Goal: Obtain resource: Download file/media

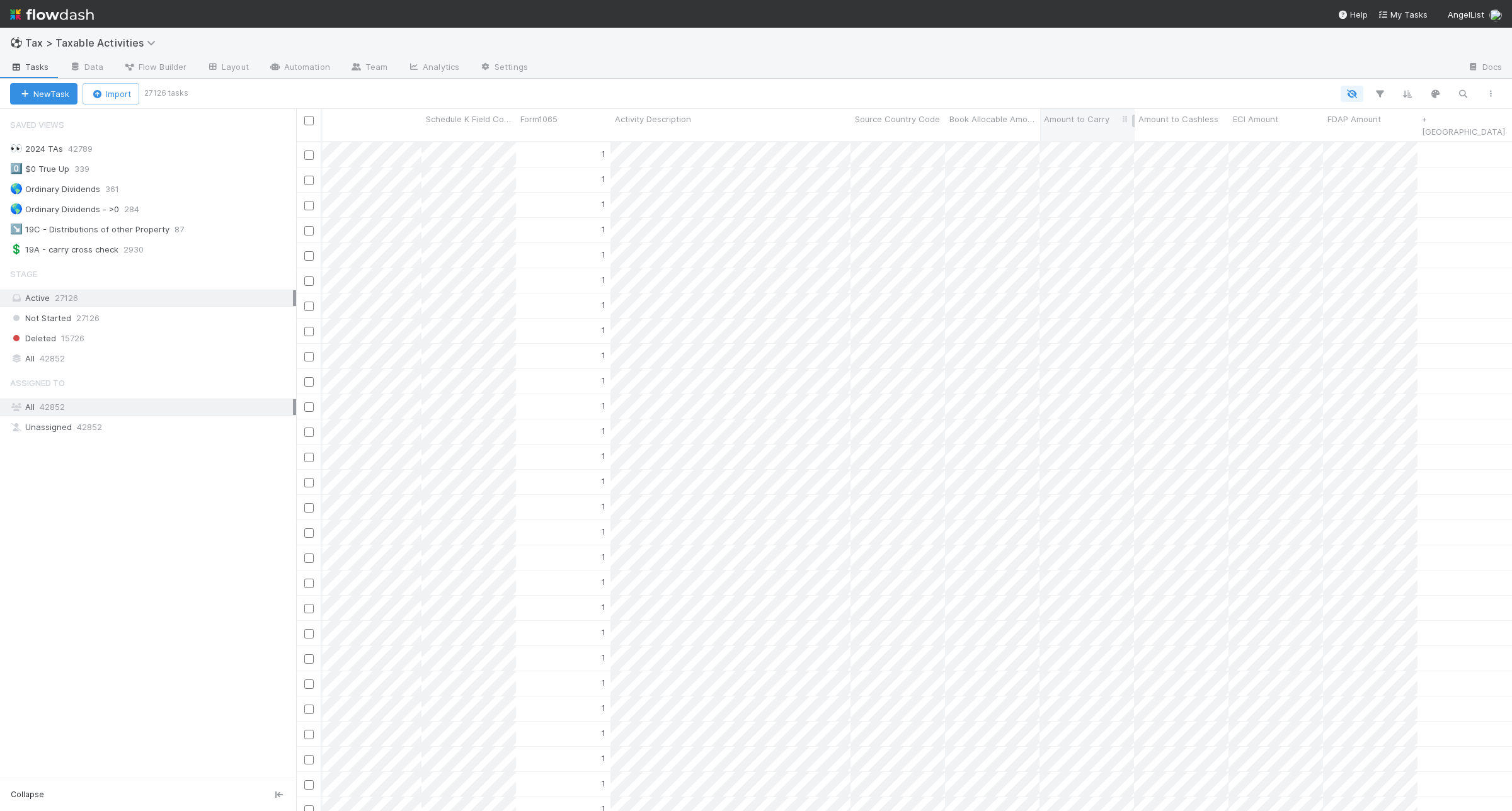
scroll to position [667, 1204]
click at [1384, 95] on icon "button" at bounding box center [1380, 93] width 13 height 11
click at [1180, 132] on button "Add Filter" at bounding box center [1186, 132] width 378 height 18
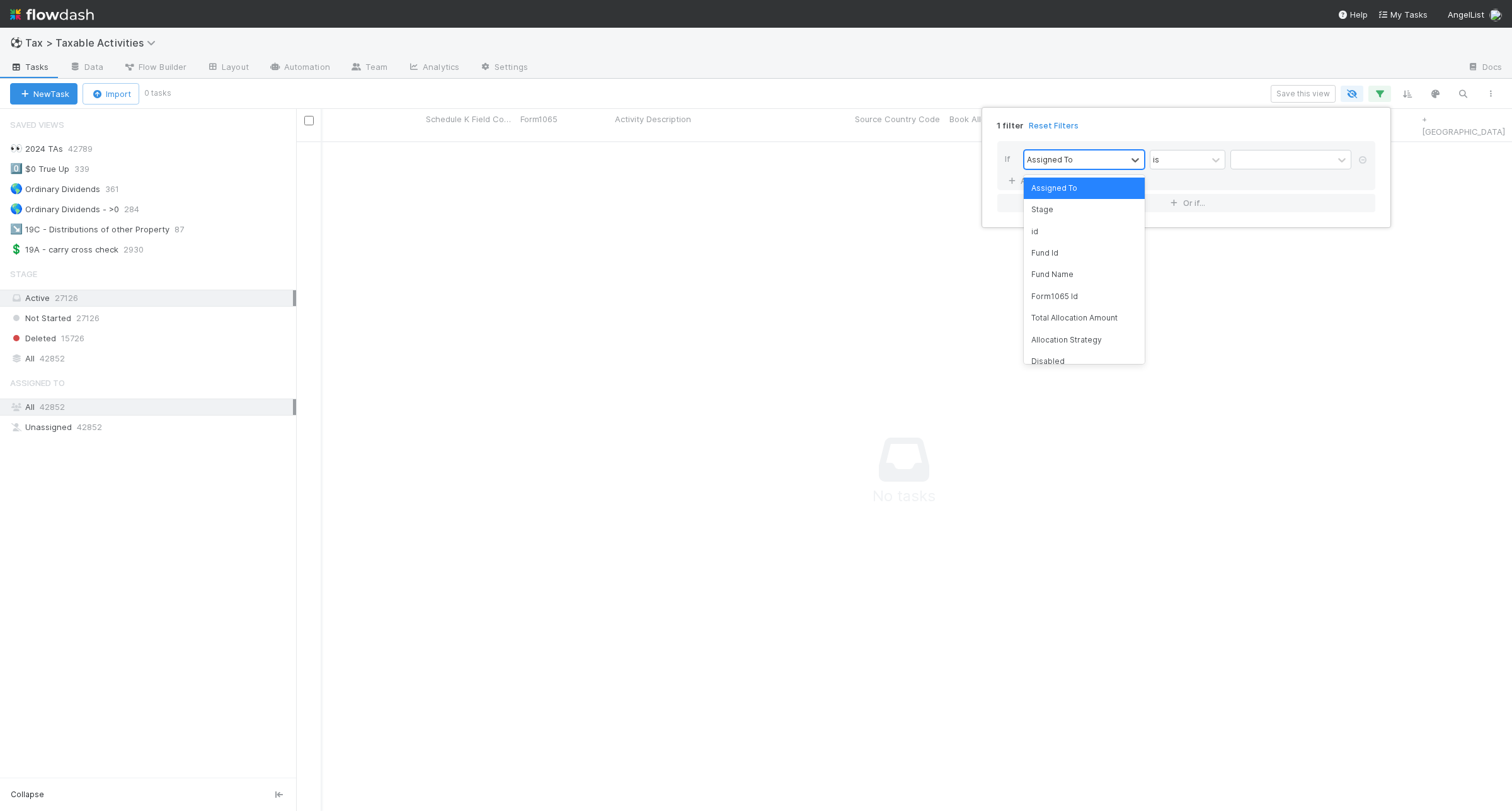
click at [1109, 153] on div "Assigned To" at bounding box center [1075, 159] width 102 height 18
type input "eci"
click at [1153, 161] on div "=" at bounding box center [1155, 159] width 5 height 11
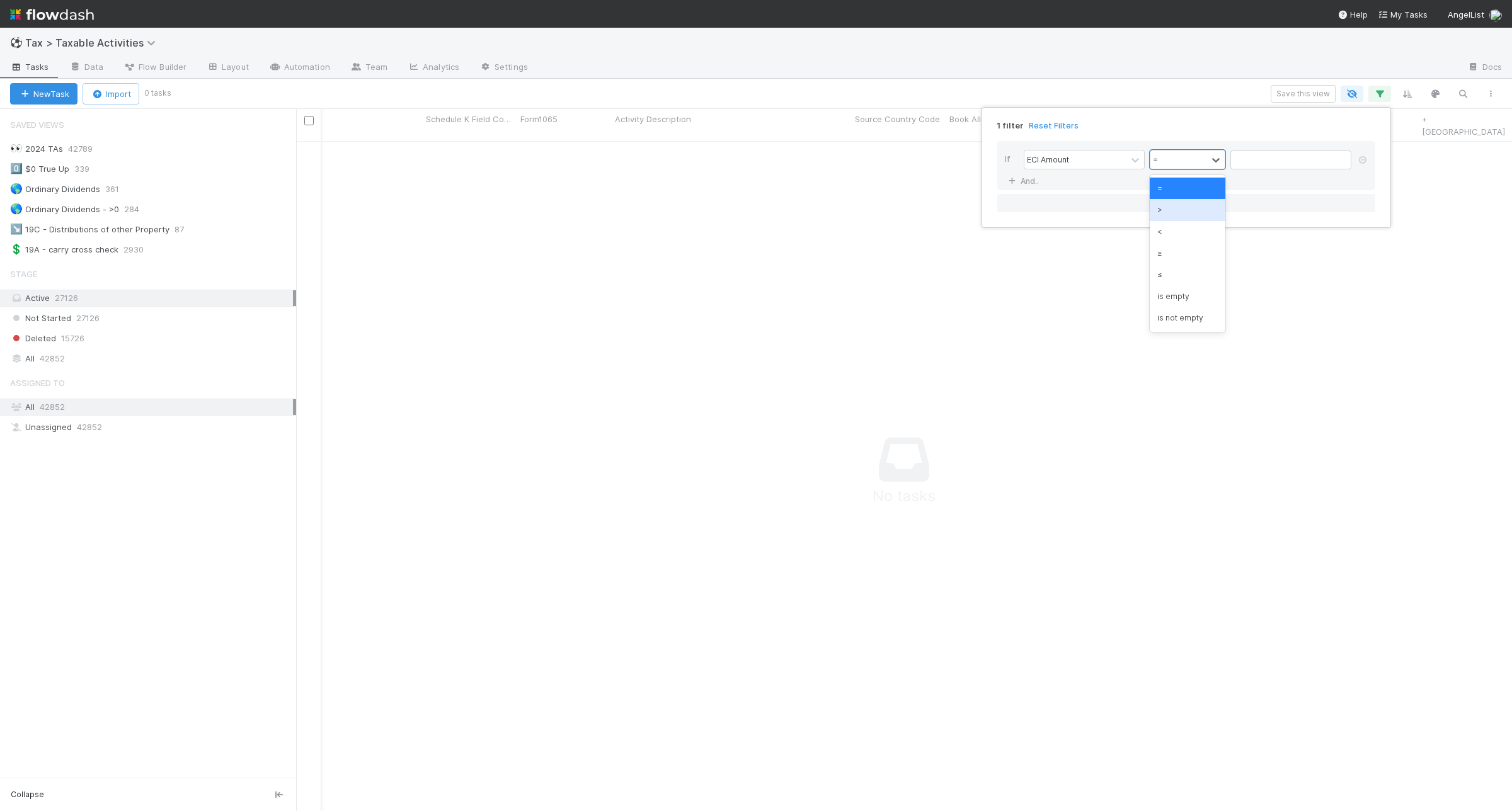
click at [1205, 214] on div ">" at bounding box center [1187, 210] width 76 height 21
click at [1311, 167] on input "text" at bounding box center [1290, 159] width 121 height 19
type input "0"
click at [1035, 183] on link "And.." at bounding box center [1024, 181] width 40 height 18
click at [1065, 183] on div "Assigned To" at bounding box center [1050, 181] width 46 height 11
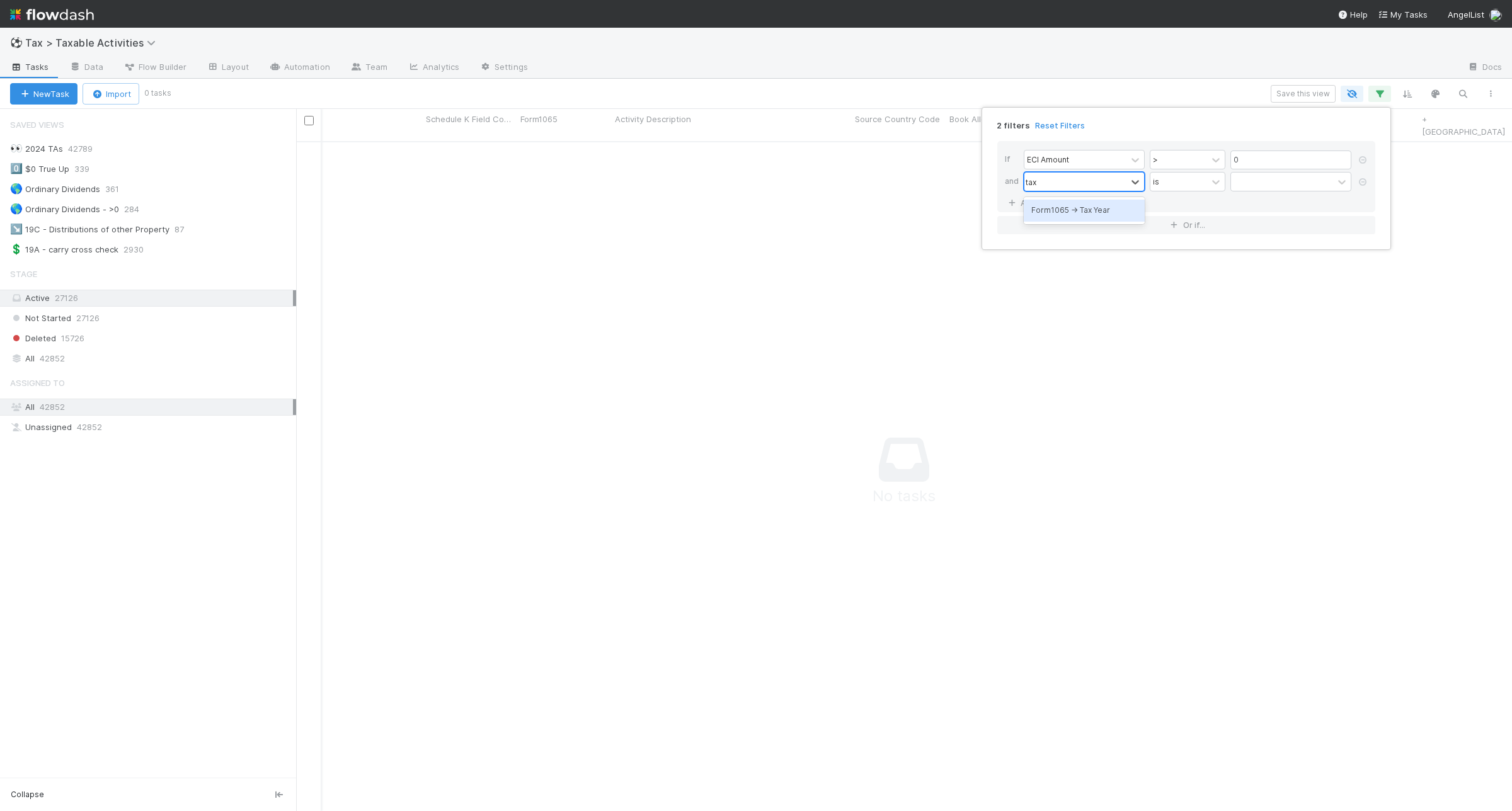
type input "tax y"
click at [1330, 184] on input "text" at bounding box center [1304, 182] width 93 height 19
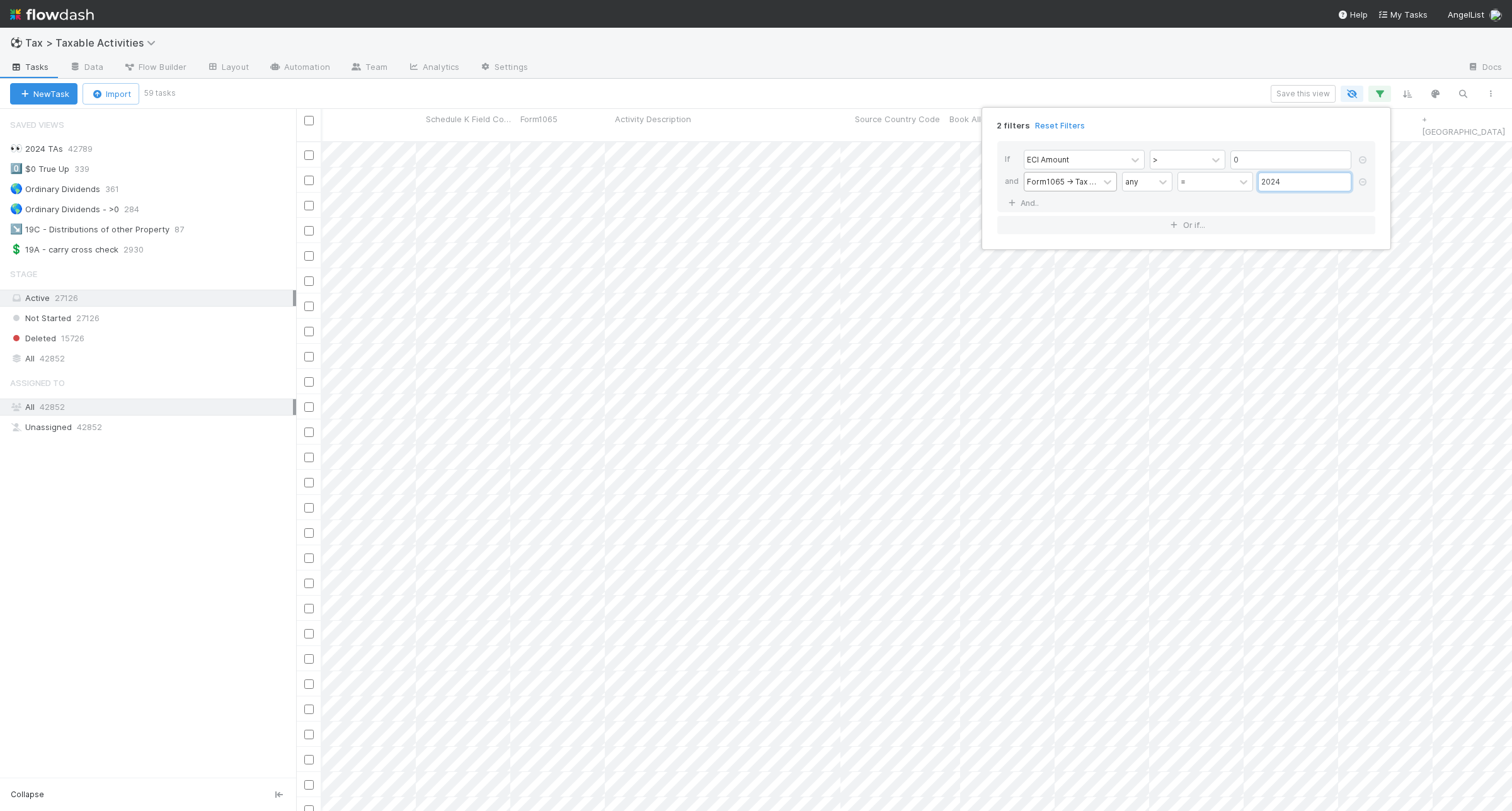
scroll to position [667, 1204]
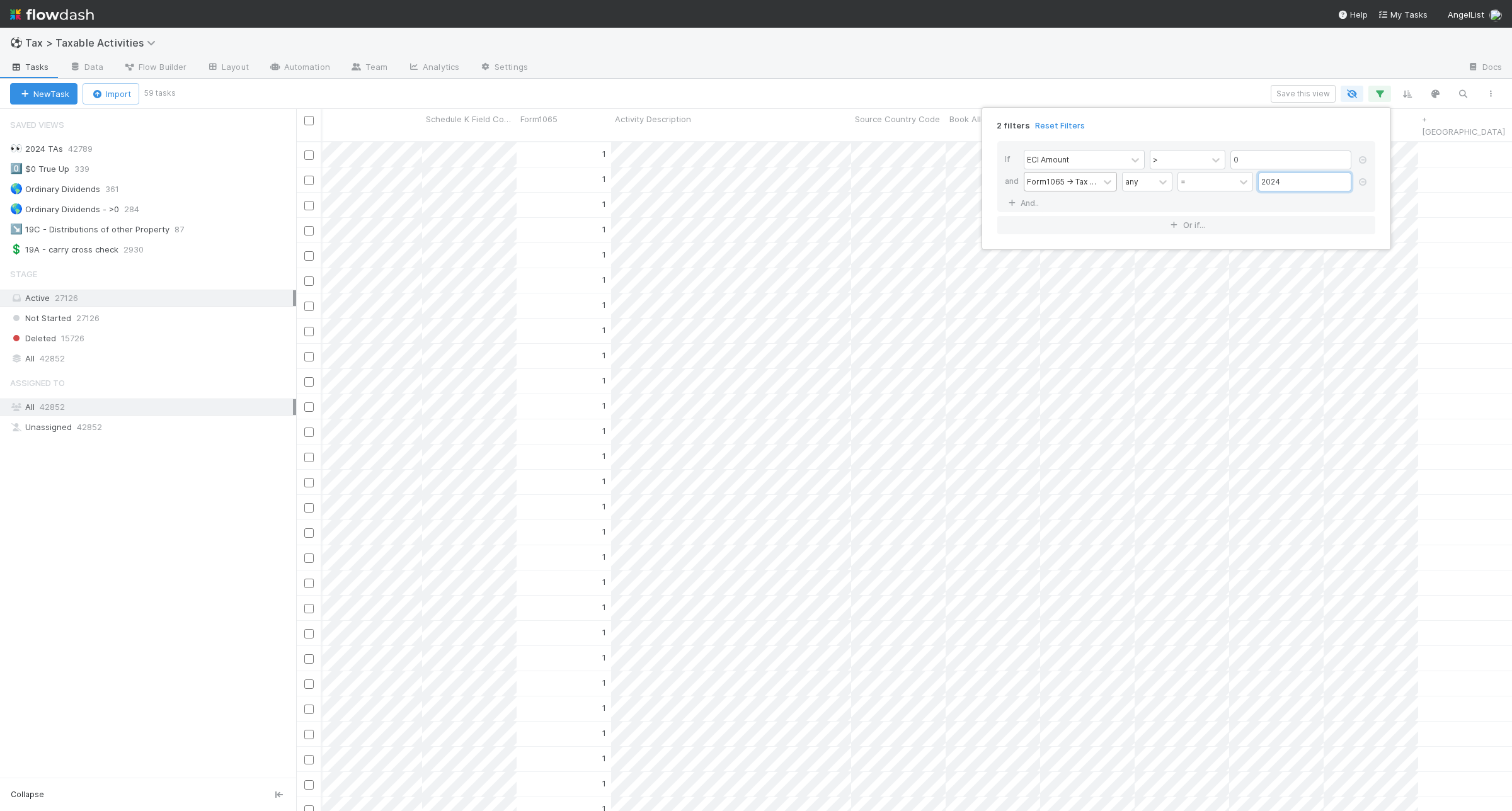
type input "2024"
click at [1165, 96] on div "2 filters Reset Filters If ECI Amount > 0 and Form1065 -> Tax Year any = 2024 A…" at bounding box center [756, 405] width 1512 height 811
click at [1314, 88] on button "Save this view" at bounding box center [1303, 93] width 65 height 17
click at [986, 189] on link "🔥" at bounding box center [976, 196] width 29 height 26
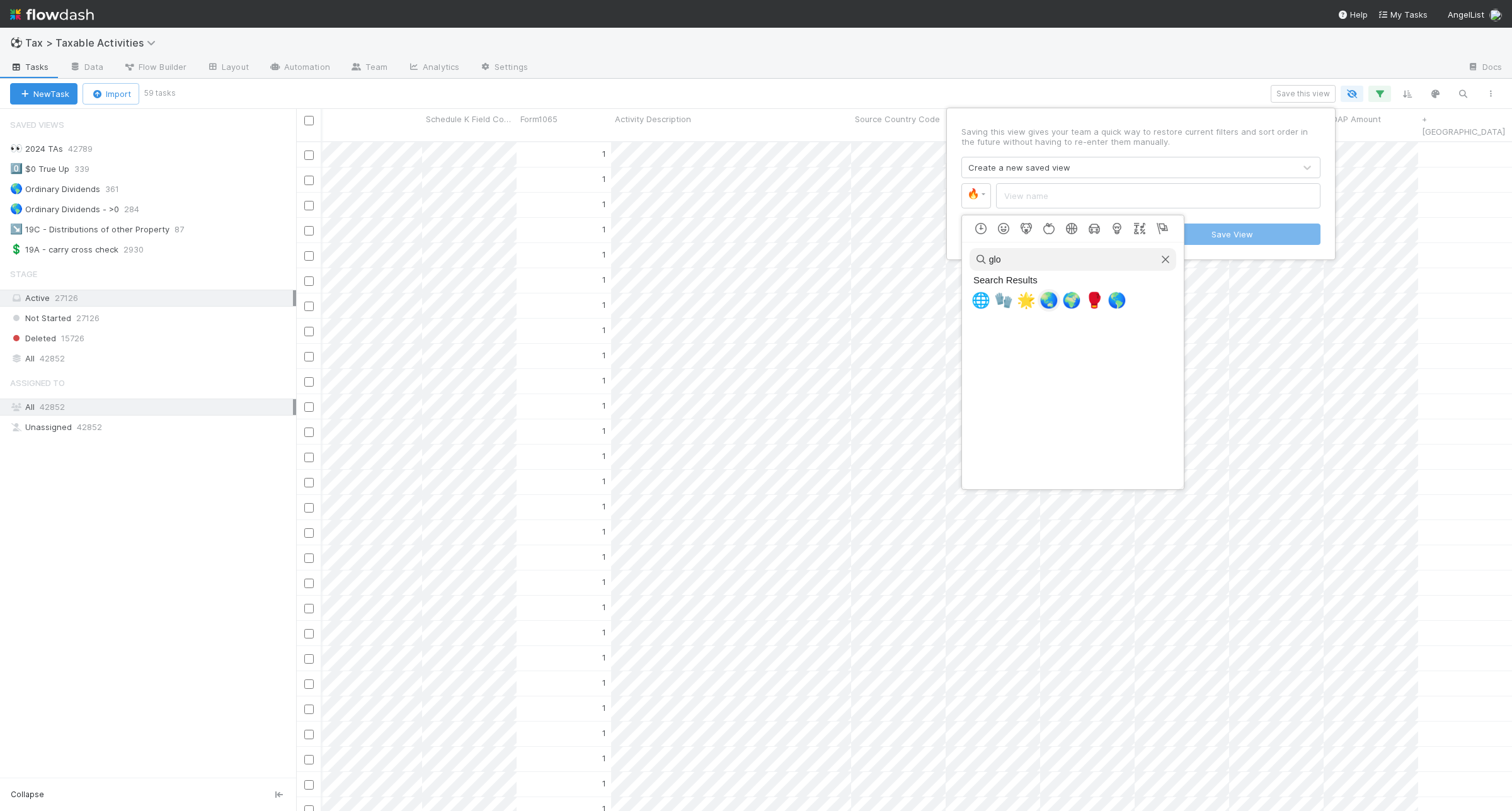
type input "glo"
click at [1047, 300] on span "🌏" at bounding box center [1049, 300] width 19 height 17
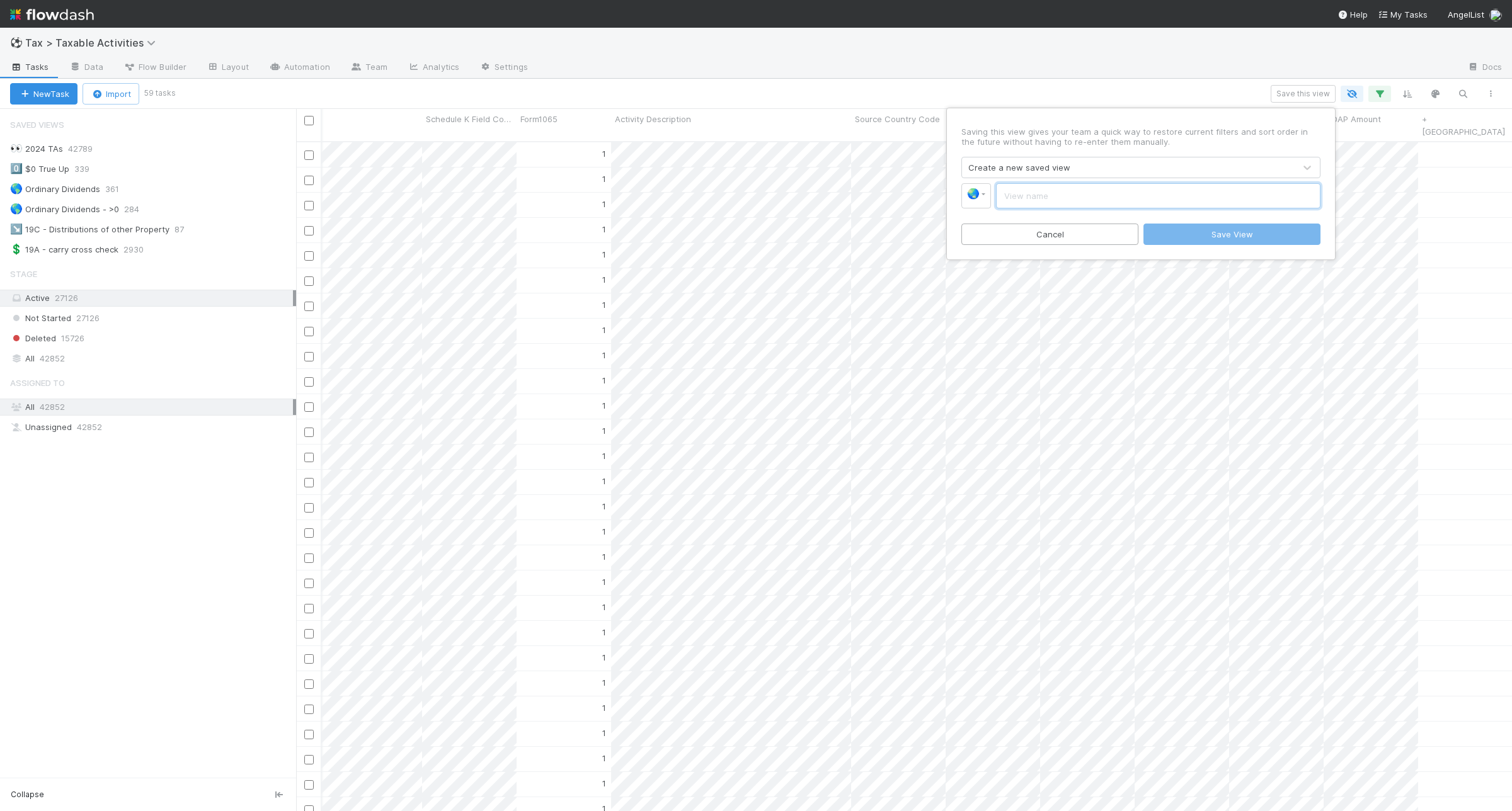
click at [1028, 186] on input "text" at bounding box center [1159, 196] width 325 height 26
type input "ECI > 0"
drag, startPoint x: 1169, startPoint y: 236, endPoint x: 1129, endPoint y: 238, distance: 40.0
click at [1169, 237] on button "Save View" at bounding box center [1232, 234] width 177 height 21
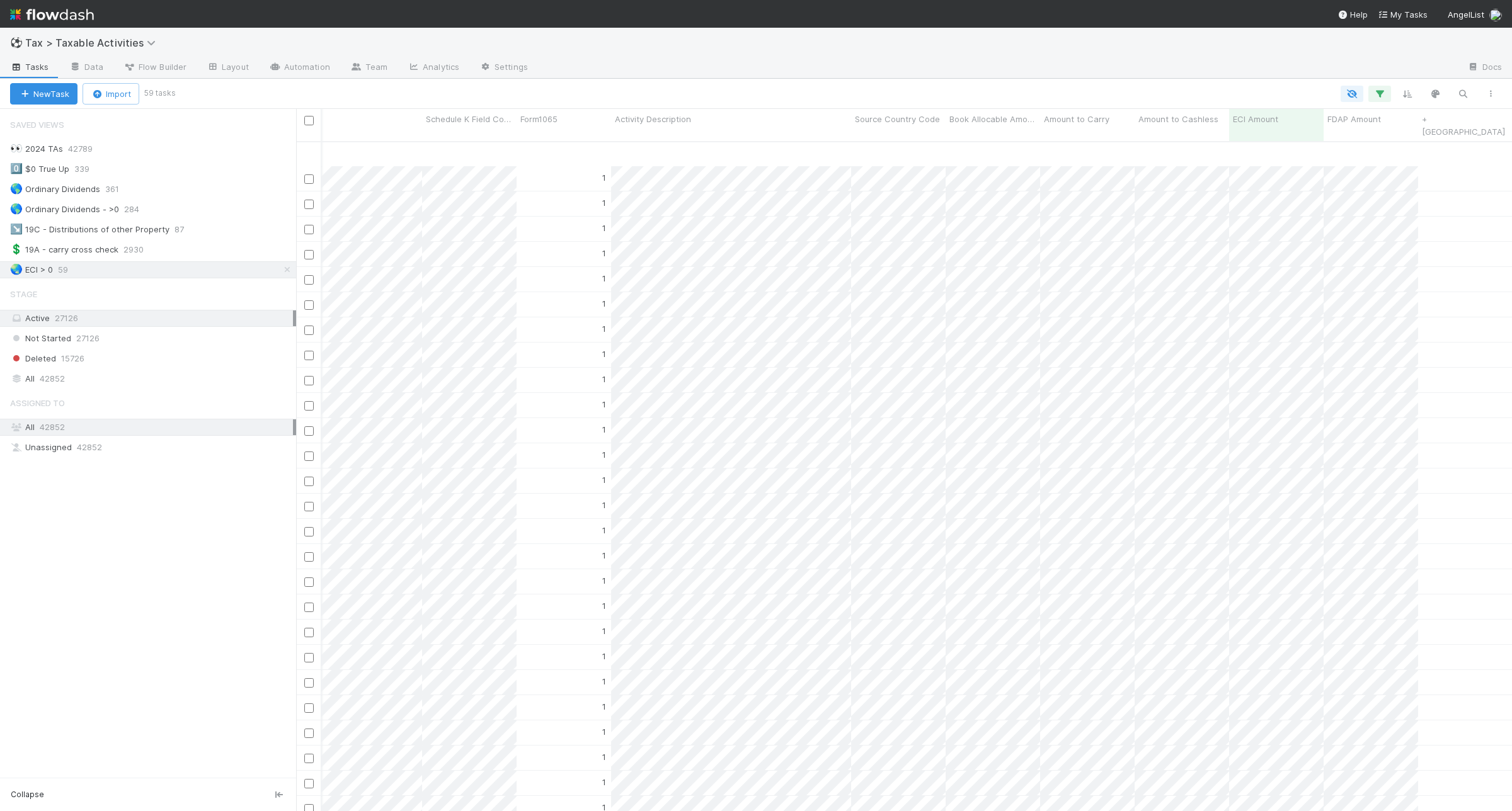
scroll to position [0, 1362]
click at [1489, 99] on button "button" at bounding box center [1490, 94] width 23 height 17
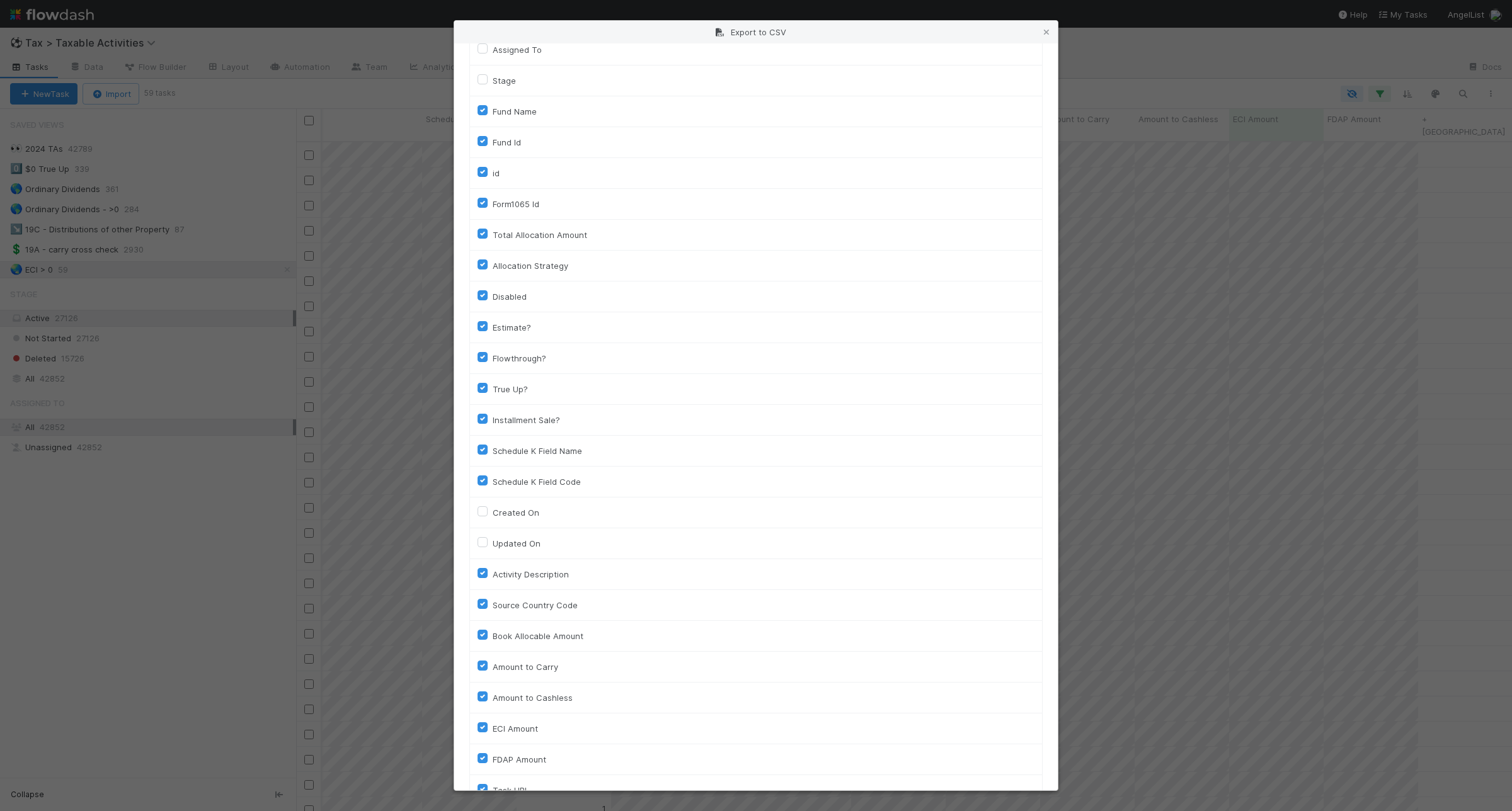
scroll to position [142, 0]
click at [527, 765] on button "Generate CSV" at bounding box center [506, 764] width 74 height 21
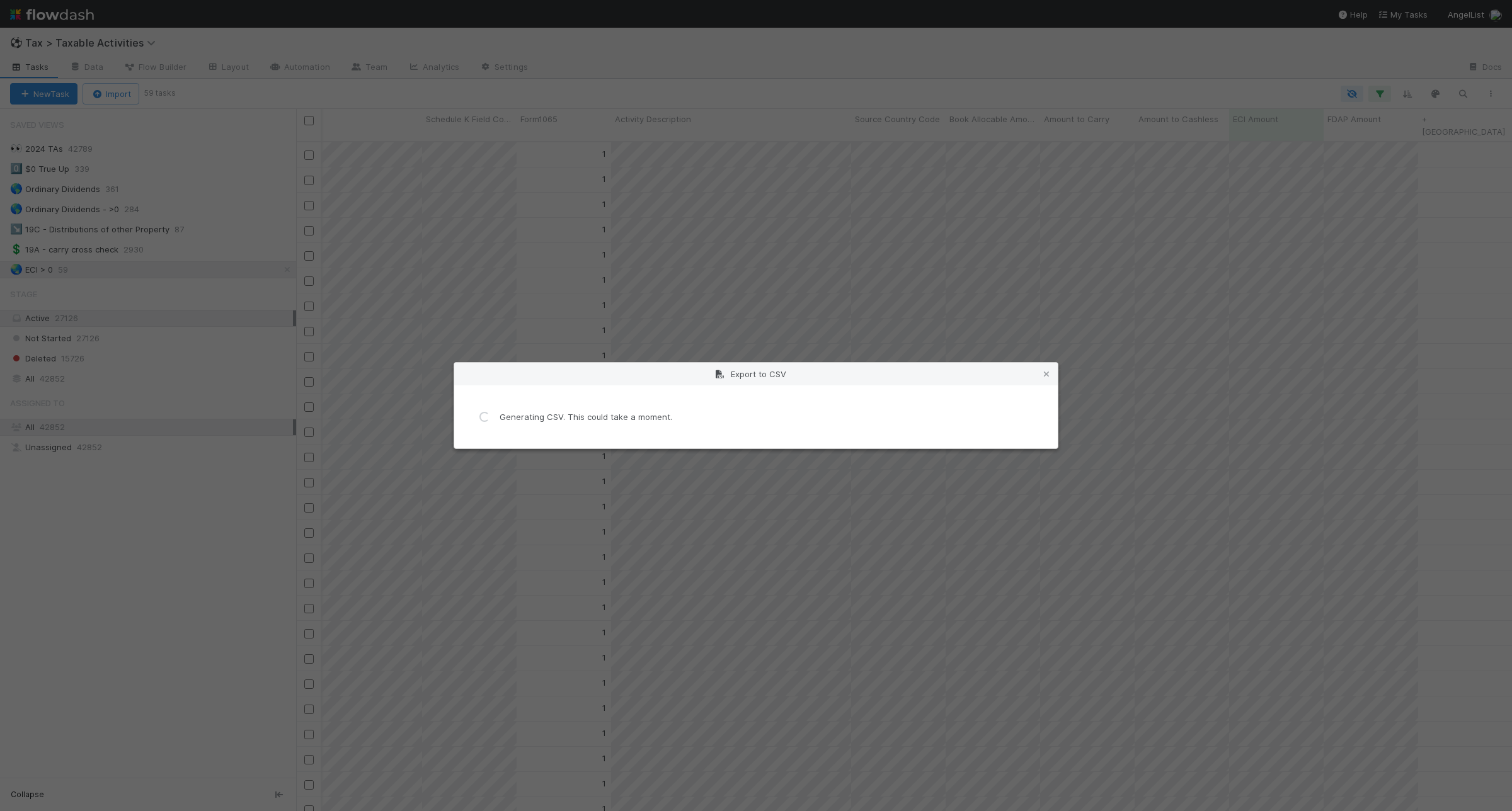
scroll to position [0, 0]
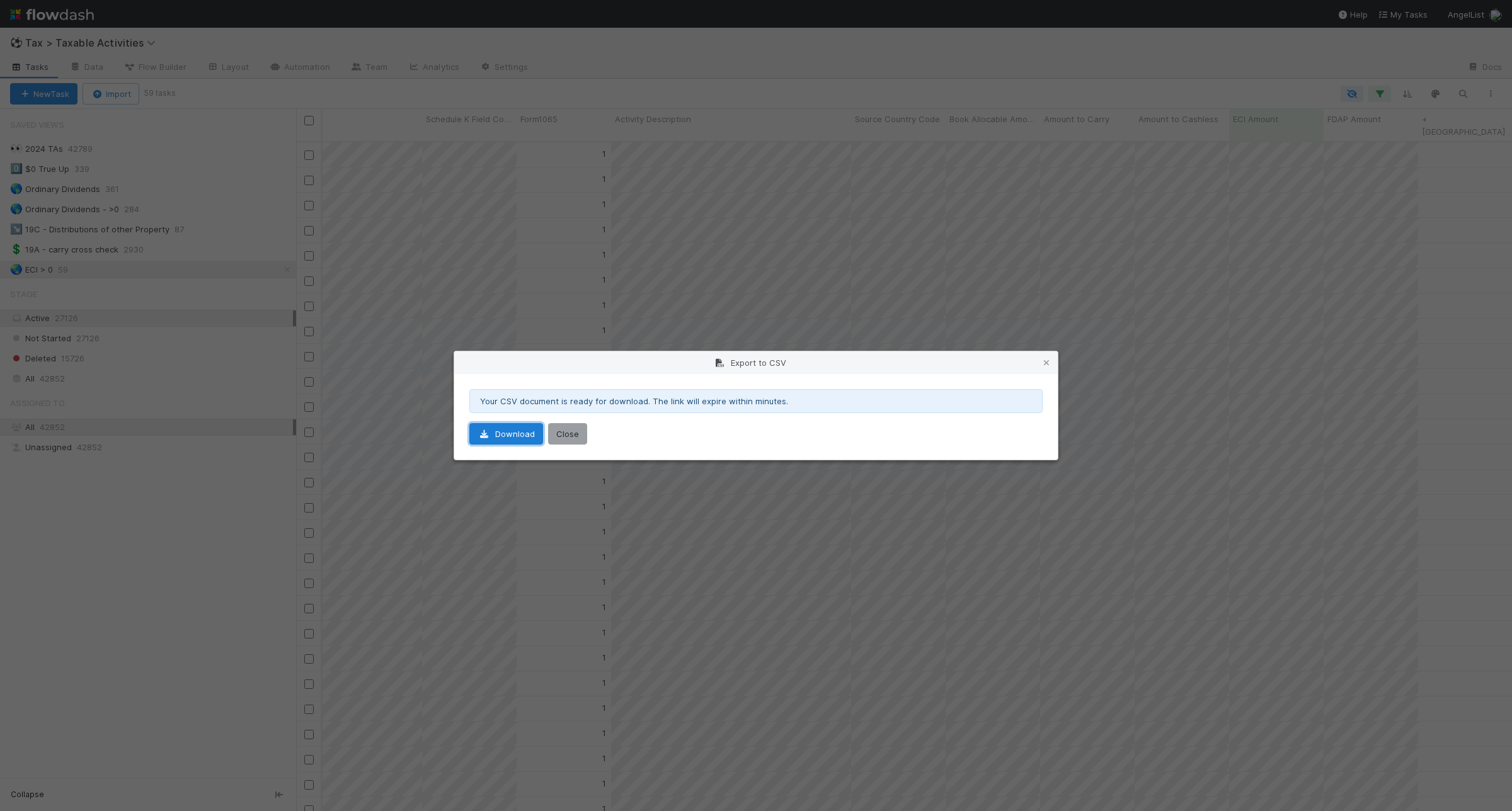
click at [508, 441] on link "Download" at bounding box center [506, 434] width 74 height 21
click at [558, 431] on button "Close" at bounding box center [568, 434] width 39 height 21
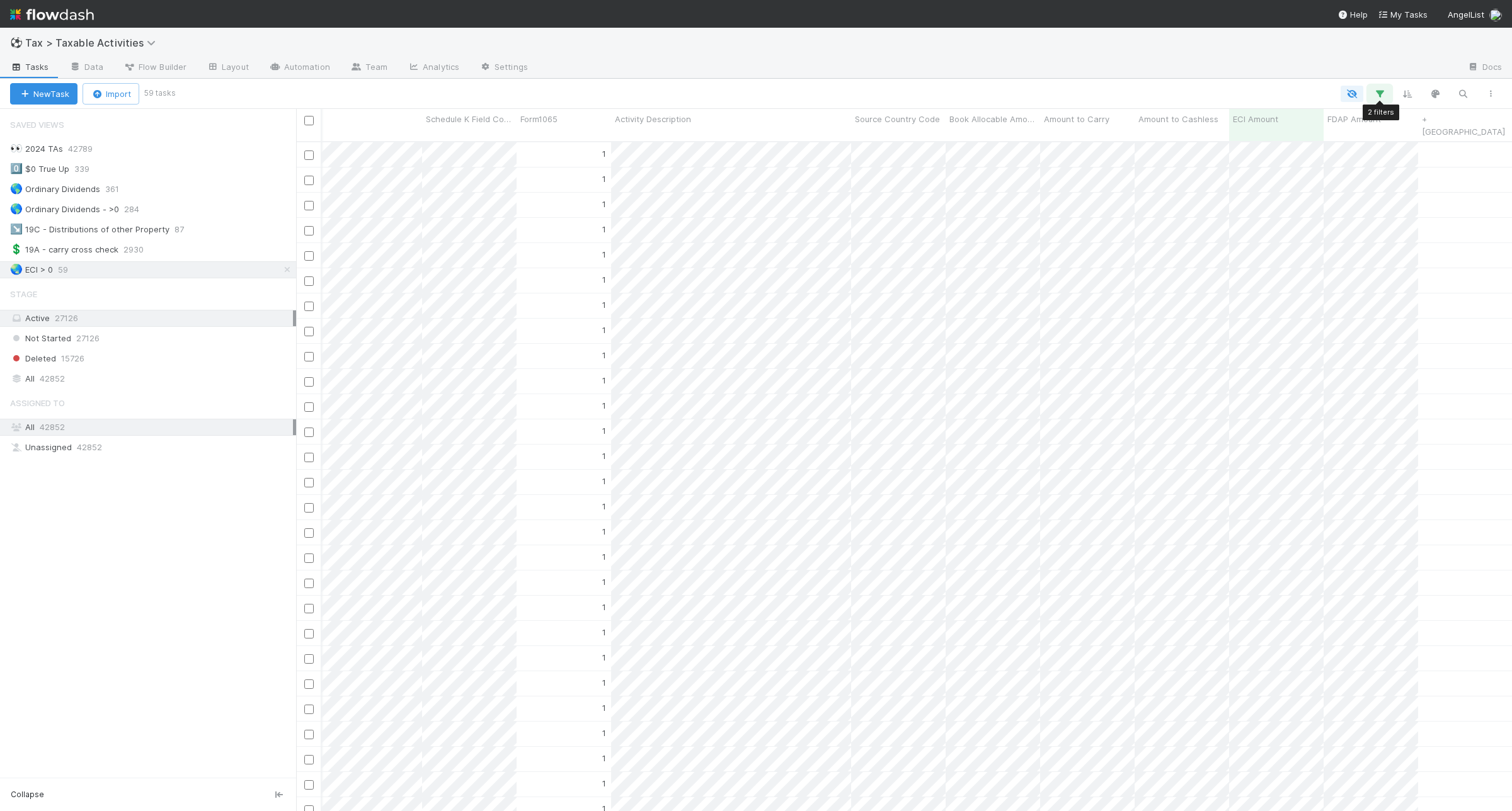
click at [1378, 95] on icon "button" at bounding box center [1380, 93] width 13 height 11
click at [1034, 202] on link "And.." at bounding box center [1024, 203] width 40 height 18
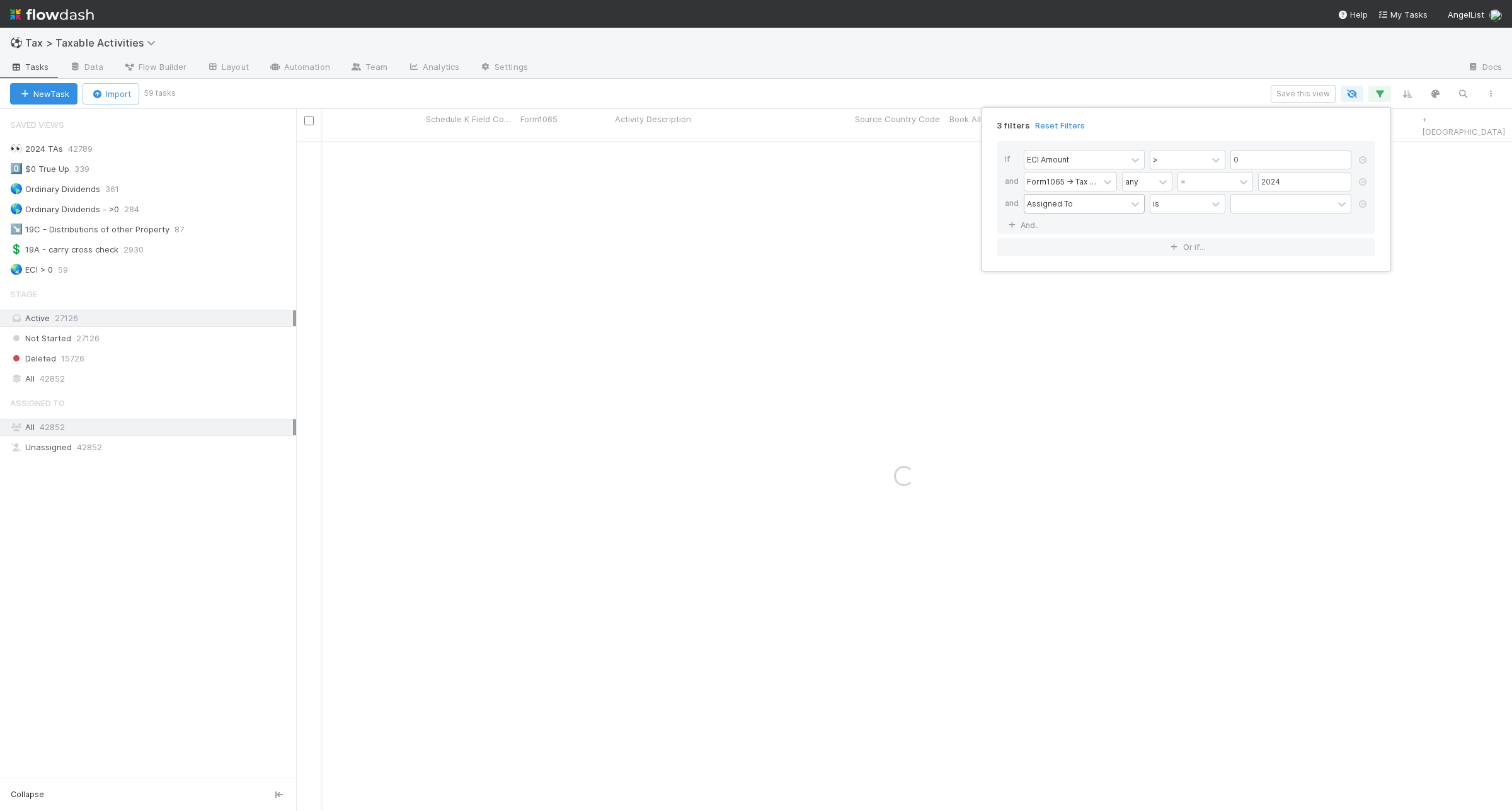
click at [1054, 202] on div "Assigned To" at bounding box center [1050, 203] width 46 height 11
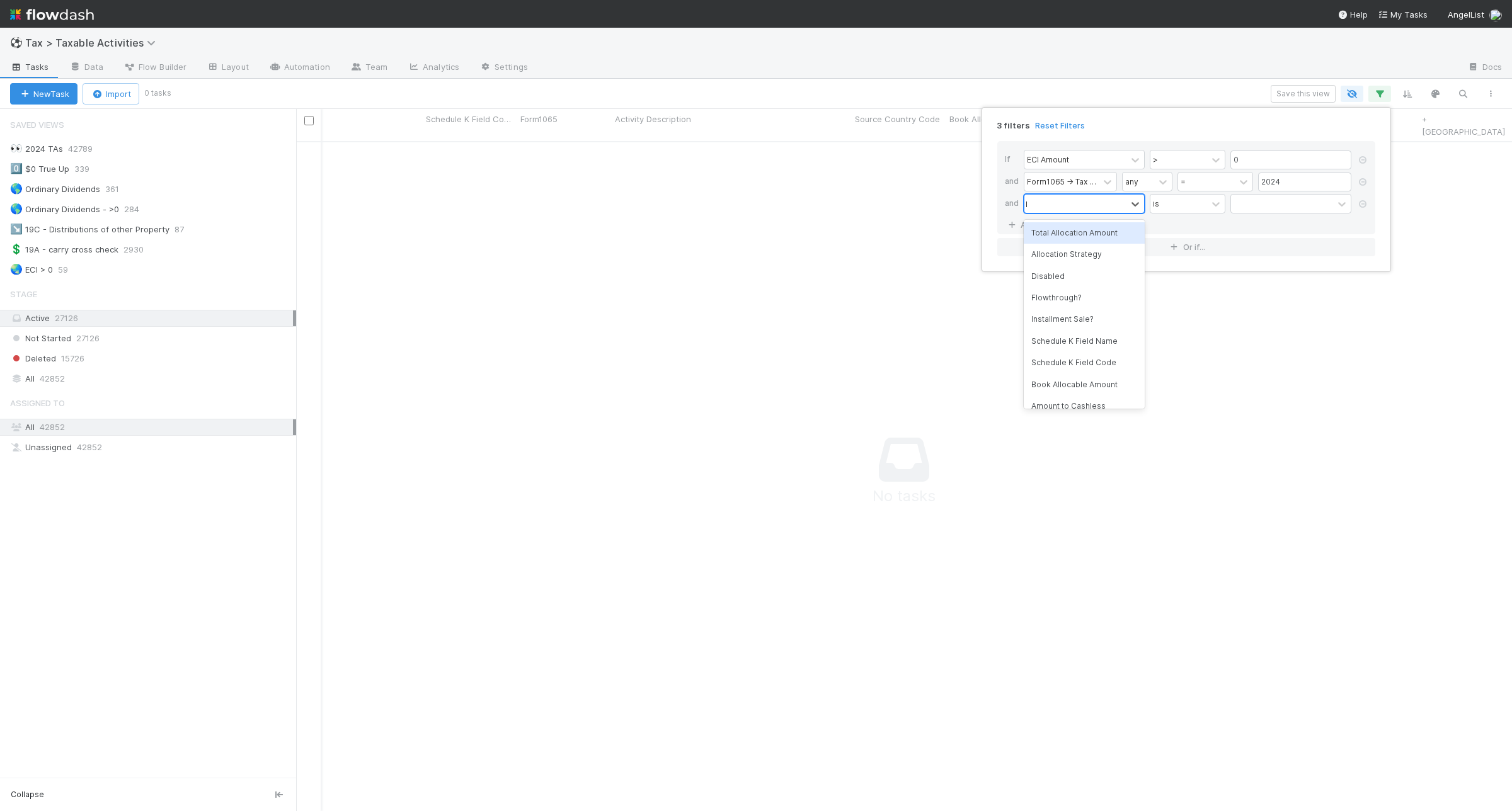
scroll to position [655, 1192]
type input "l"
type input "k"
type input "k-1"
type input "sched"
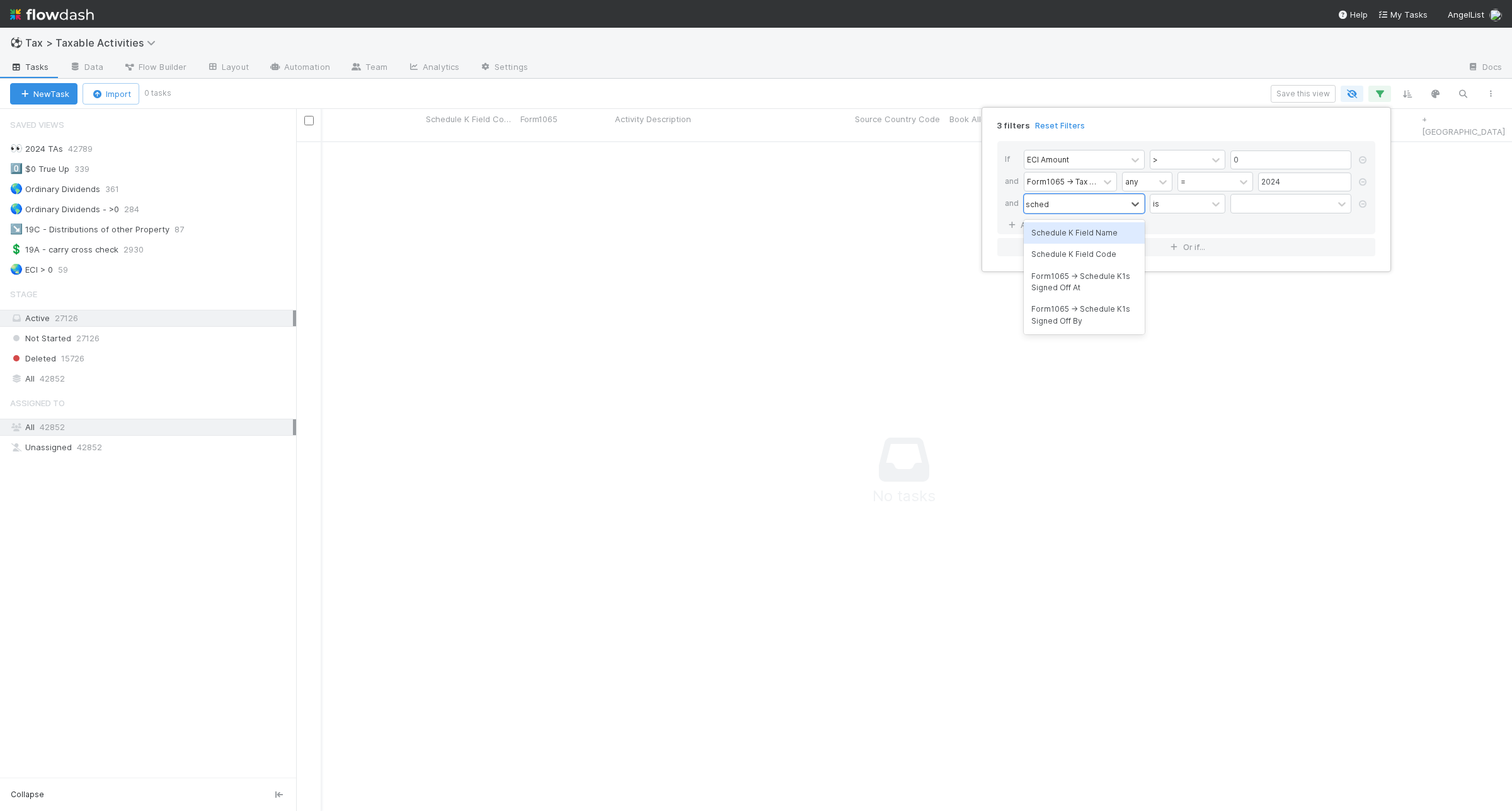
click at [1123, 239] on div "Schedule K Field Name" at bounding box center [1084, 233] width 121 height 21
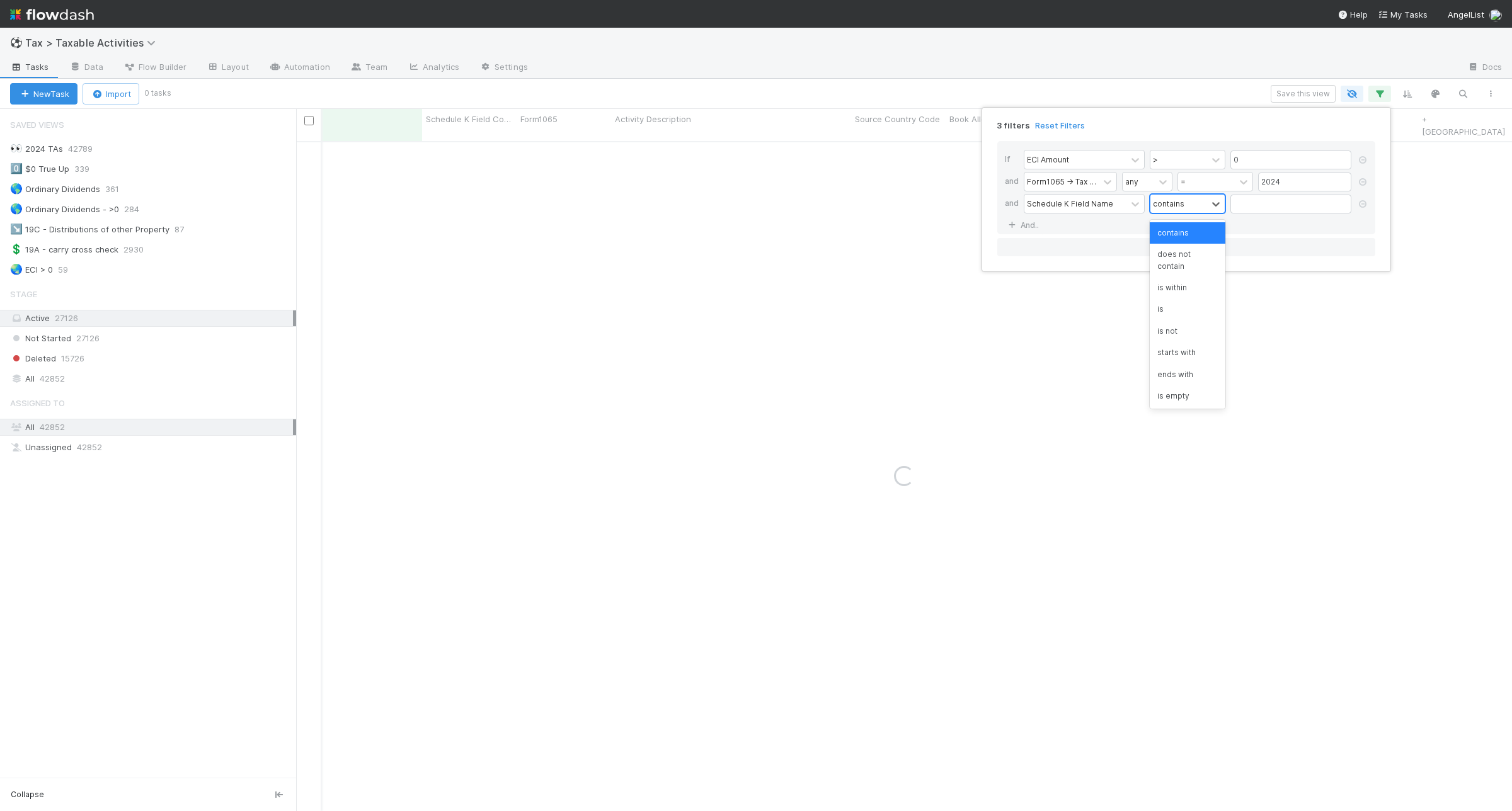
click at [1195, 207] on div "contains" at bounding box center [1178, 204] width 56 height 18
click at [1186, 339] on div "is not" at bounding box center [1187, 331] width 76 height 21
click at [1258, 204] on input "text" at bounding box center [1290, 204] width 121 height 19
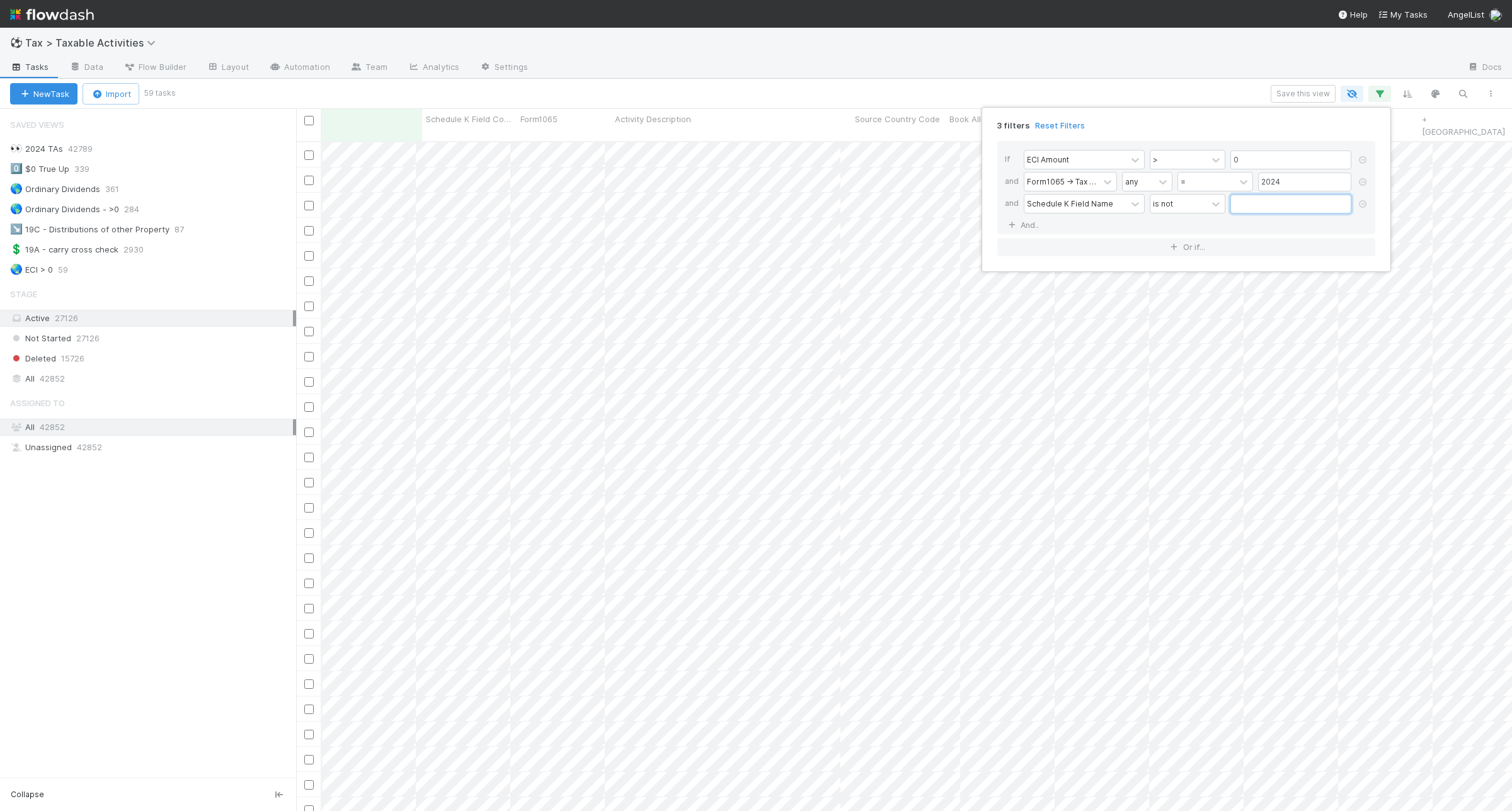
scroll to position [667, 1204]
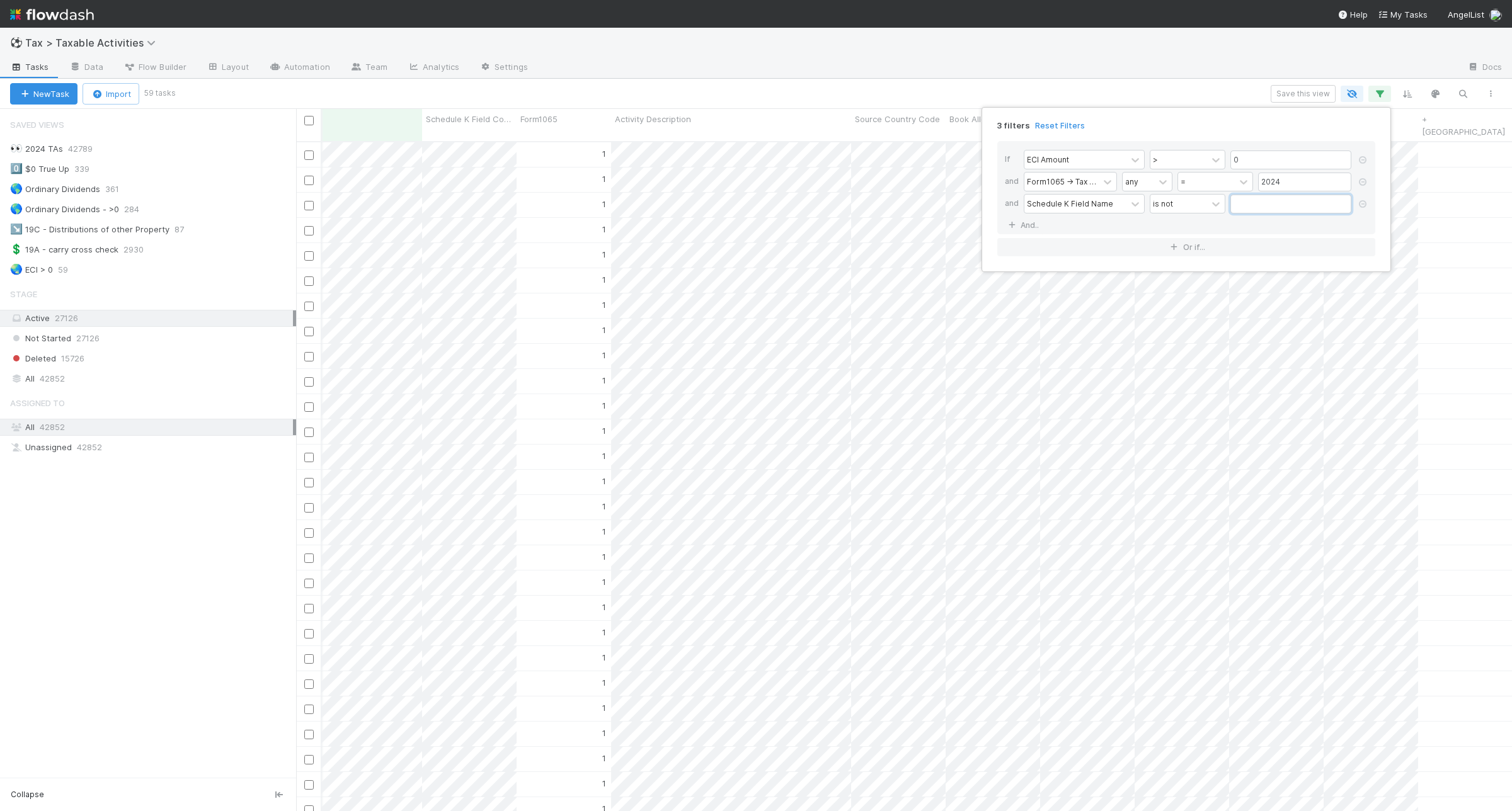
click at [1276, 203] on input "text" at bounding box center [1290, 204] width 121 height 19
paste input "other_deductions_amount"
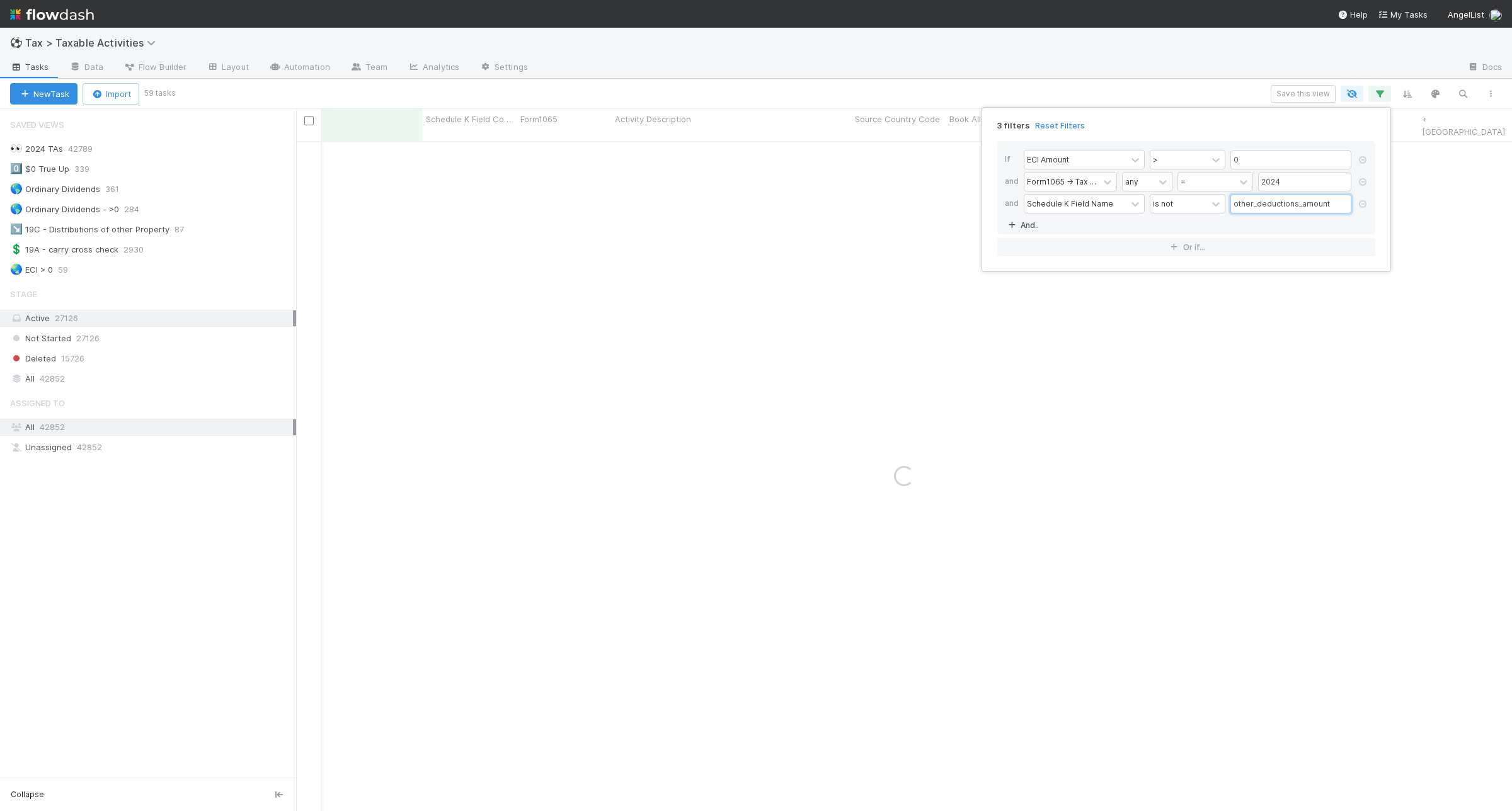
type input "other_deductions_amount"
click at [1024, 221] on link "And.." at bounding box center [1024, 225] width 40 height 18
click at [1062, 225] on div "Assigned To" at bounding box center [1050, 225] width 46 height 11
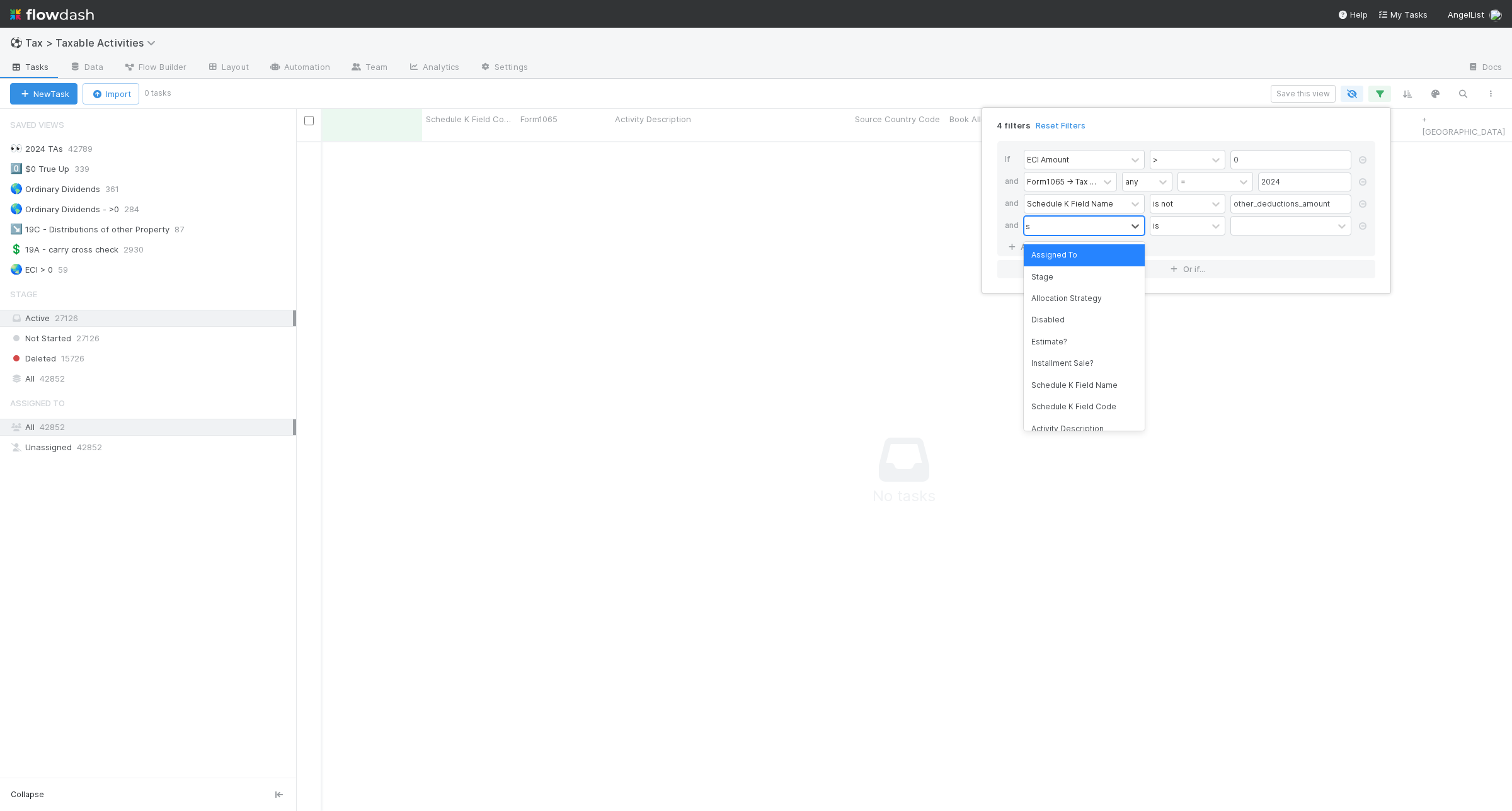
scroll to position [655, 1192]
type input "sche"
click at [1208, 225] on div at bounding box center [1216, 225] width 15 height 13
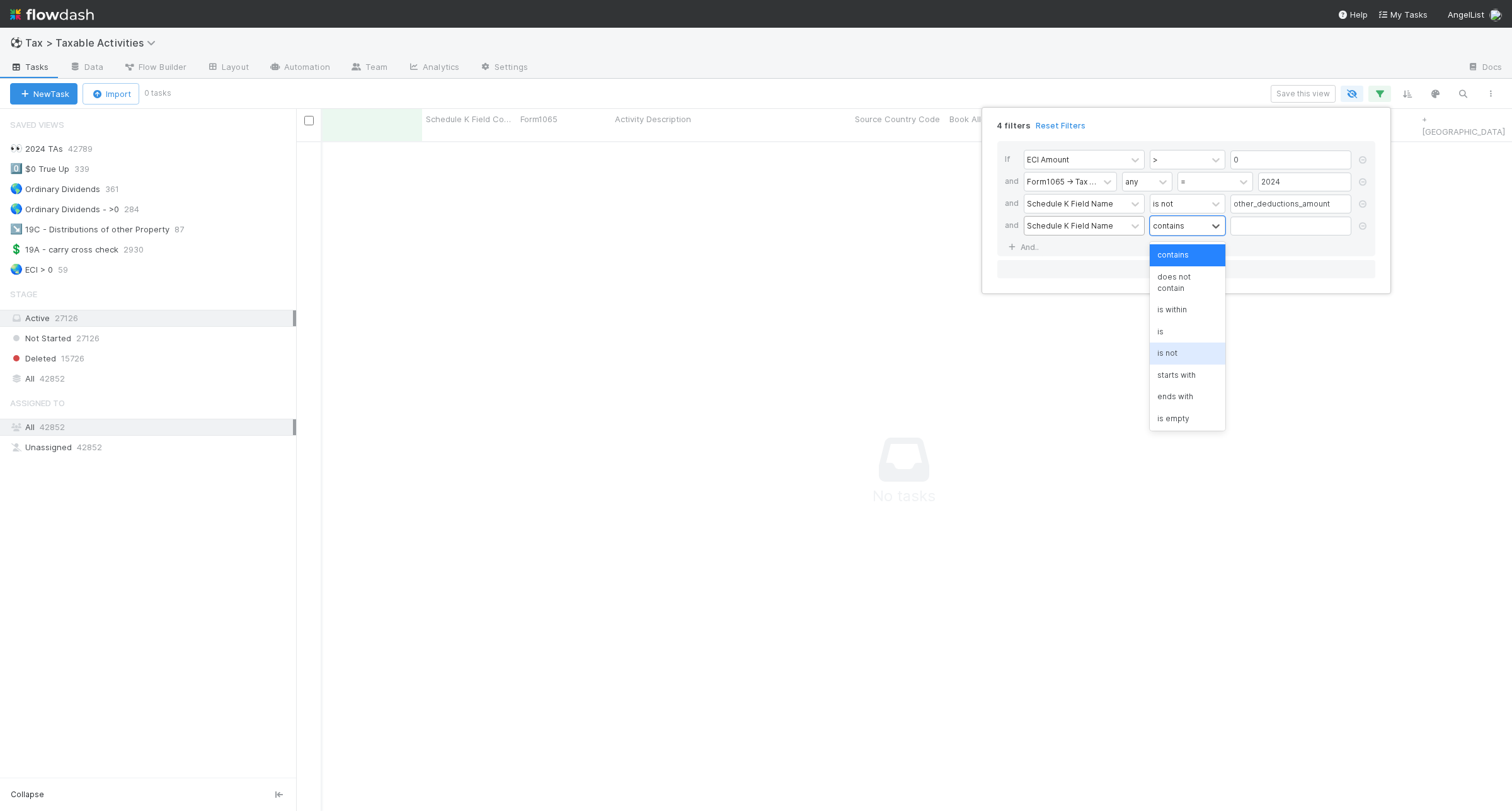
click at [1186, 355] on div "is not" at bounding box center [1187, 353] width 76 height 21
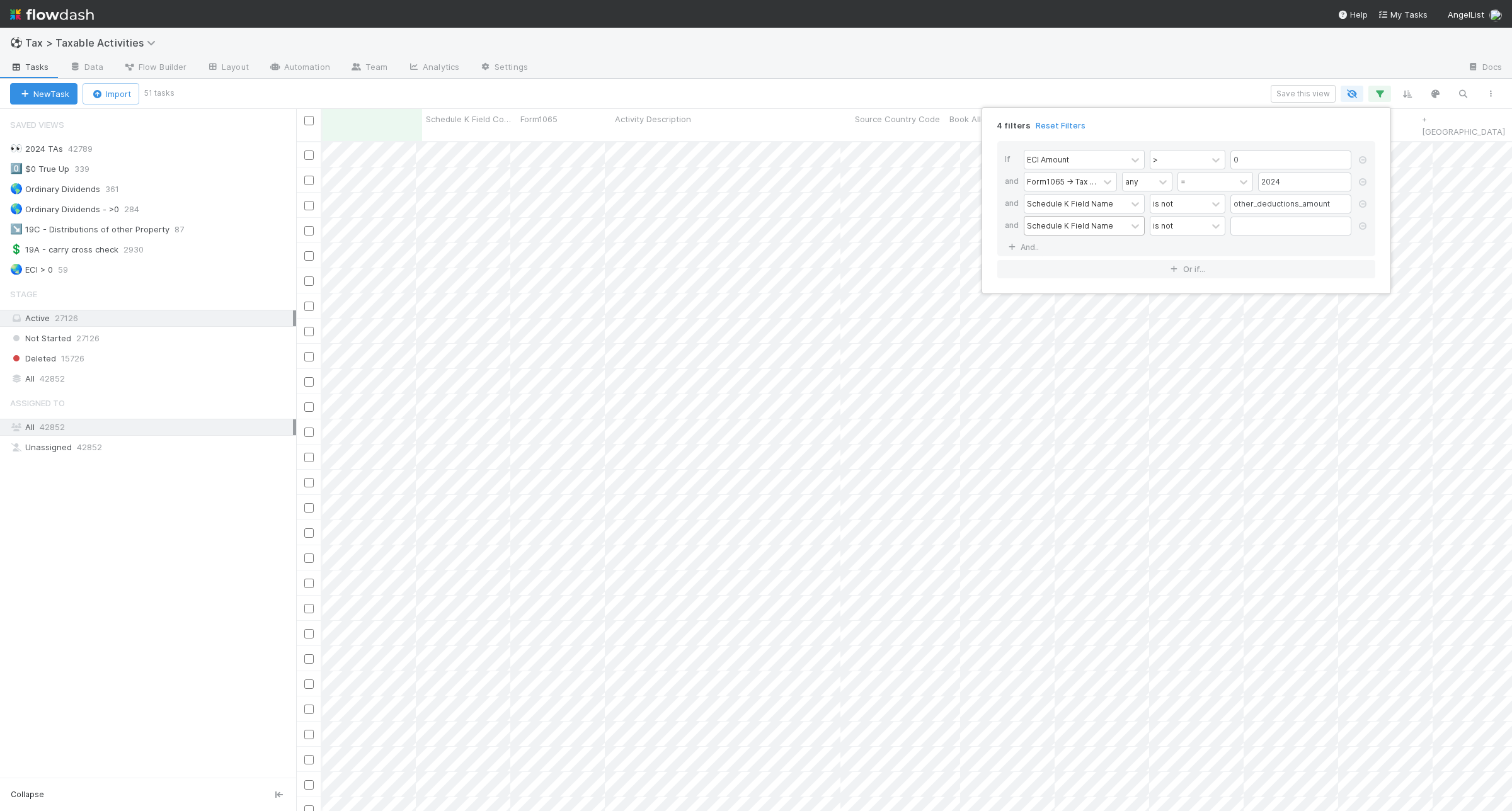
scroll to position [667, 1204]
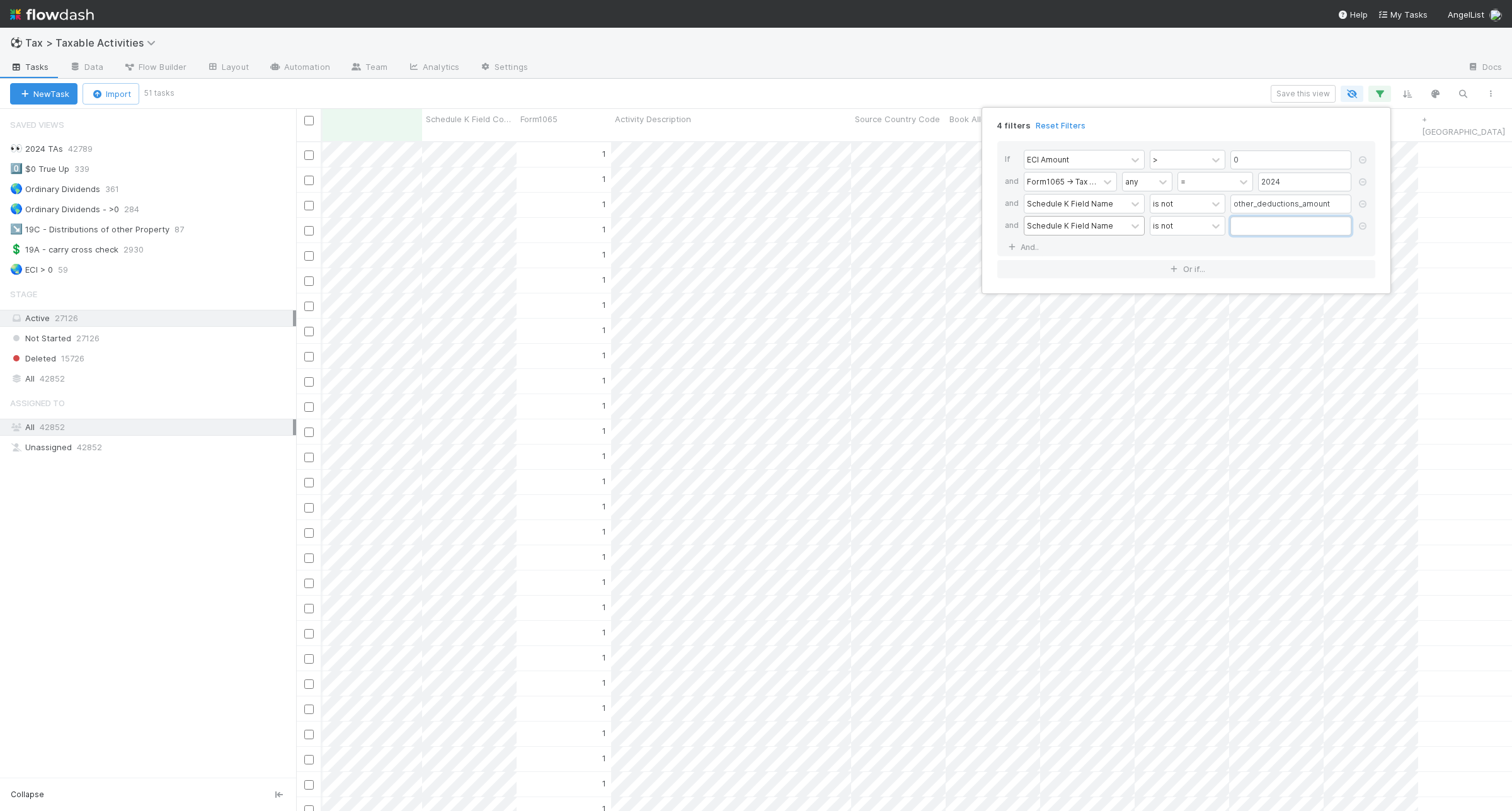
click at [1280, 231] on input "text" at bounding box center [1290, 225] width 121 height 19
paste input "nondeductible_expenses"
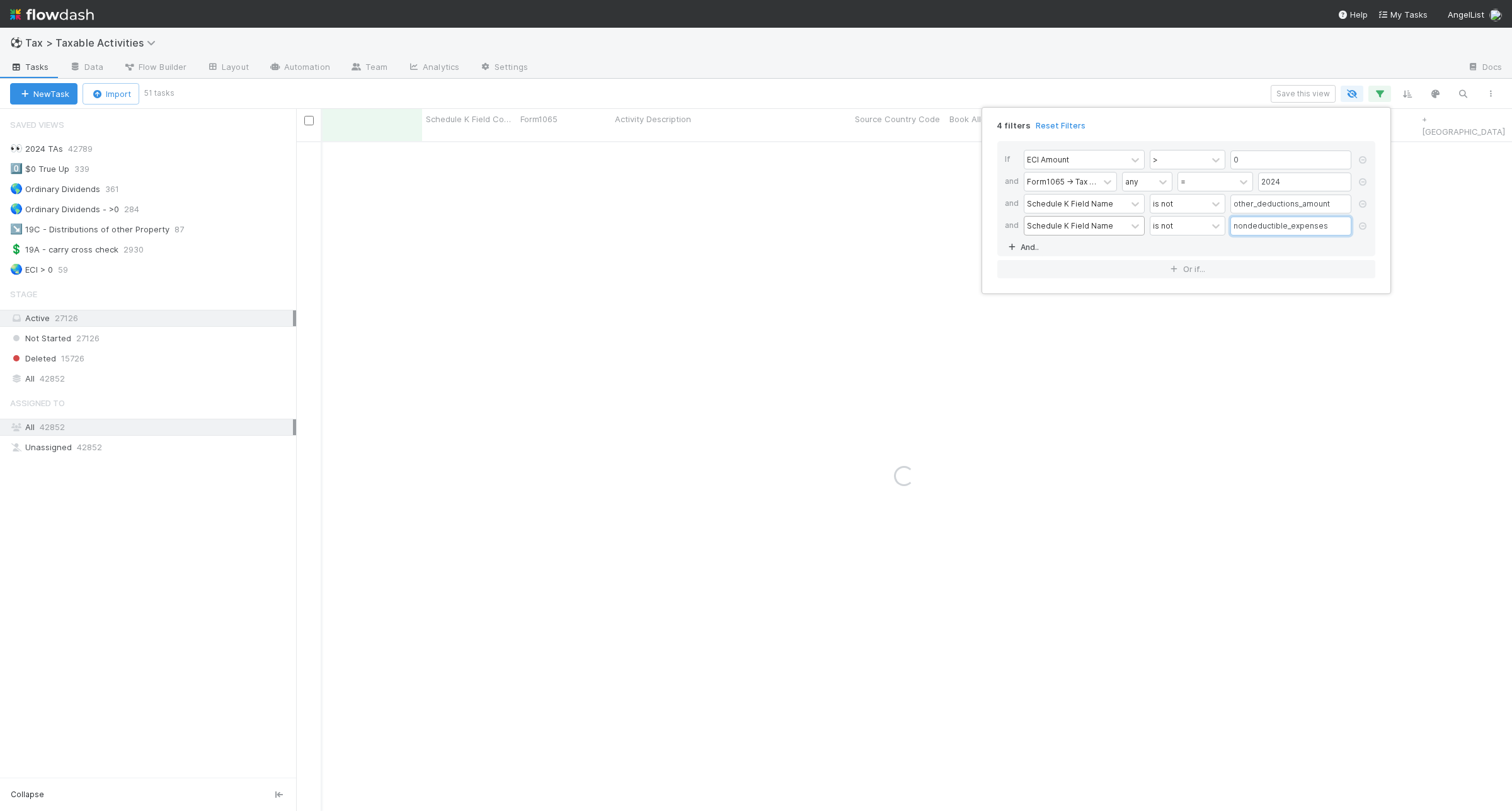
type input "nondeductible_expenses"
click at [1024, 244] on link "And.." at bounding box center [1024, 247] width 40 height 18
click at [1059, 247] on div "Assigned To" at bounding box center [1050, 247] width 46 height 11
type input "sched"
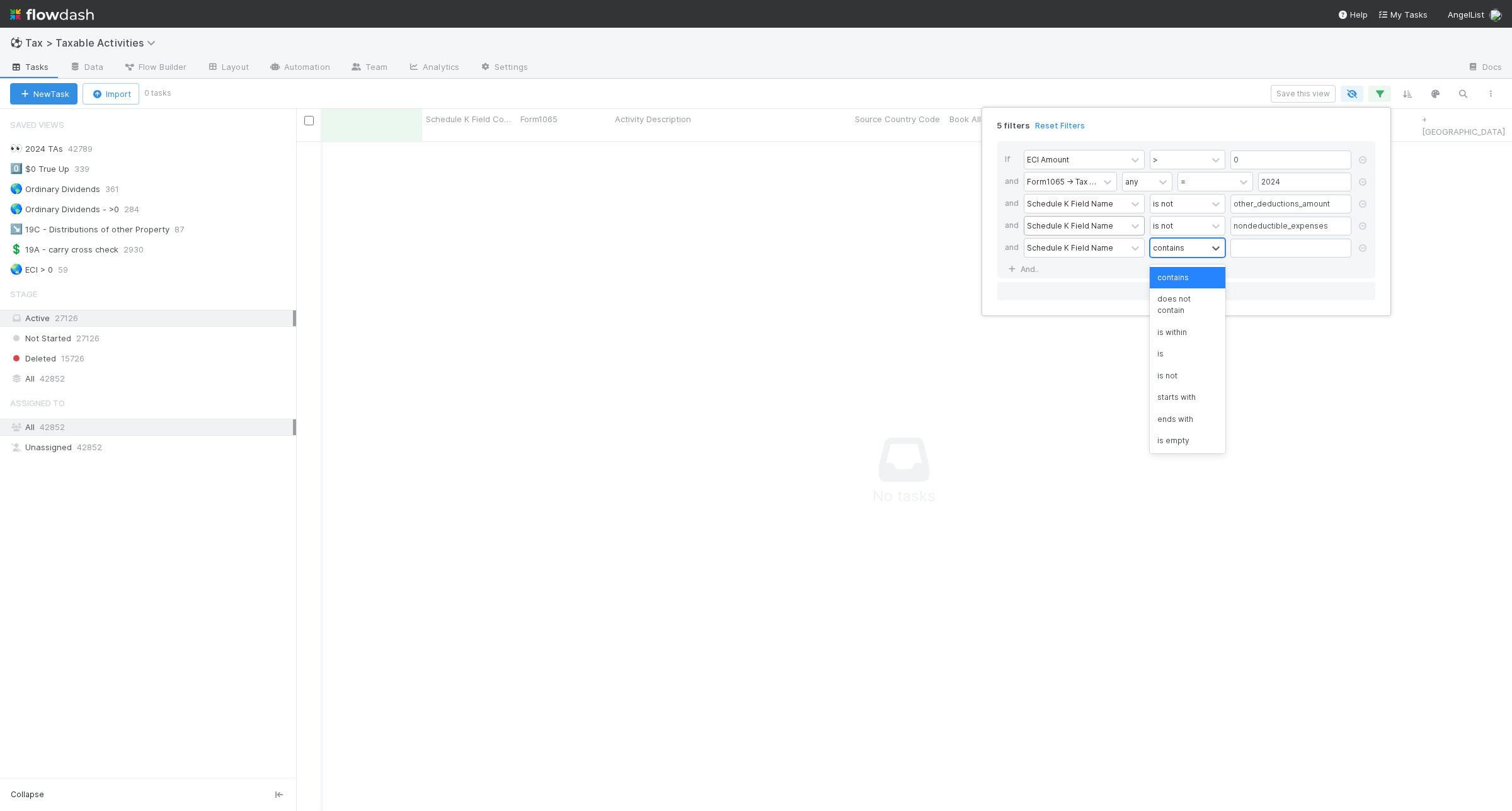
click at [1188, 250] on div "contains" at bounding box center [1178, 248] width 56 height 18
click at [1203, 379] on div "is not" at bounding box center [1187, 376] width 76 height 21
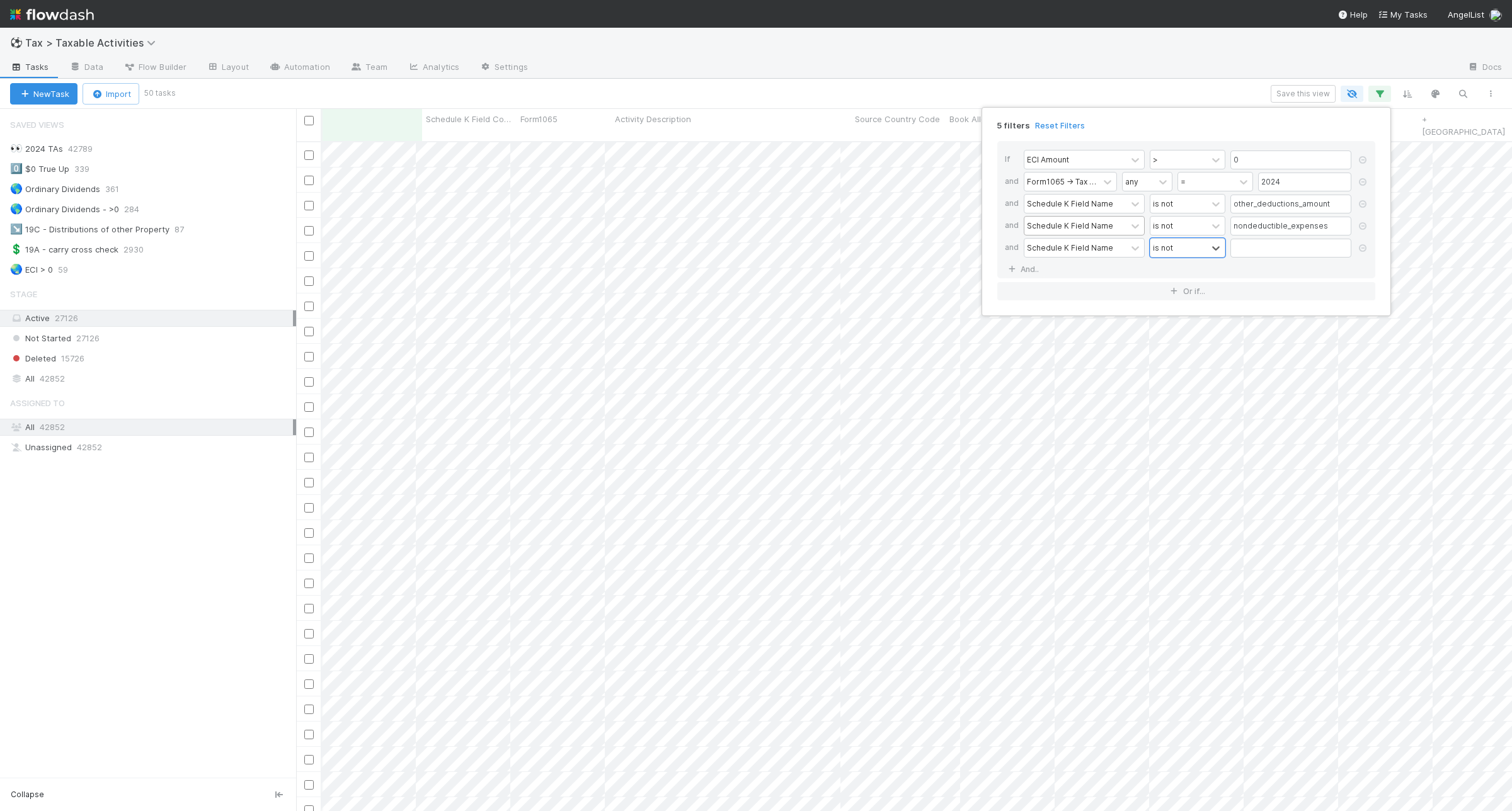
scroll to position [667, 1204]
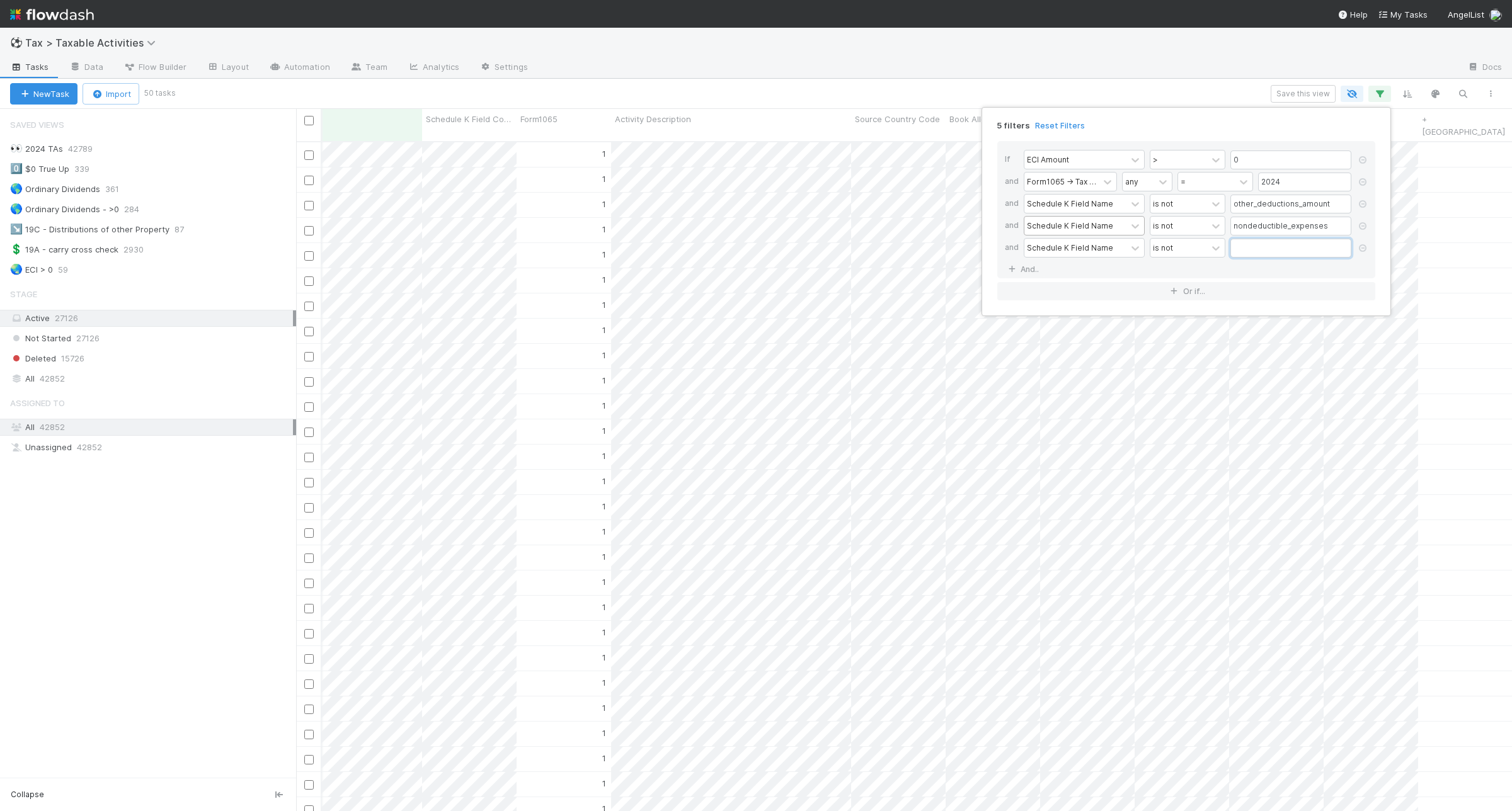
click at [1261, 243] on input "text" at bounding box center [1290, 248] width 121 height 19
paste input "total_foreign_taxes_amount_paid"
type input "total_foreign_taxes_amount_paid"
click at [1028, 278] on link "And.." at bounding box center [1024, 269] width 40 height 18
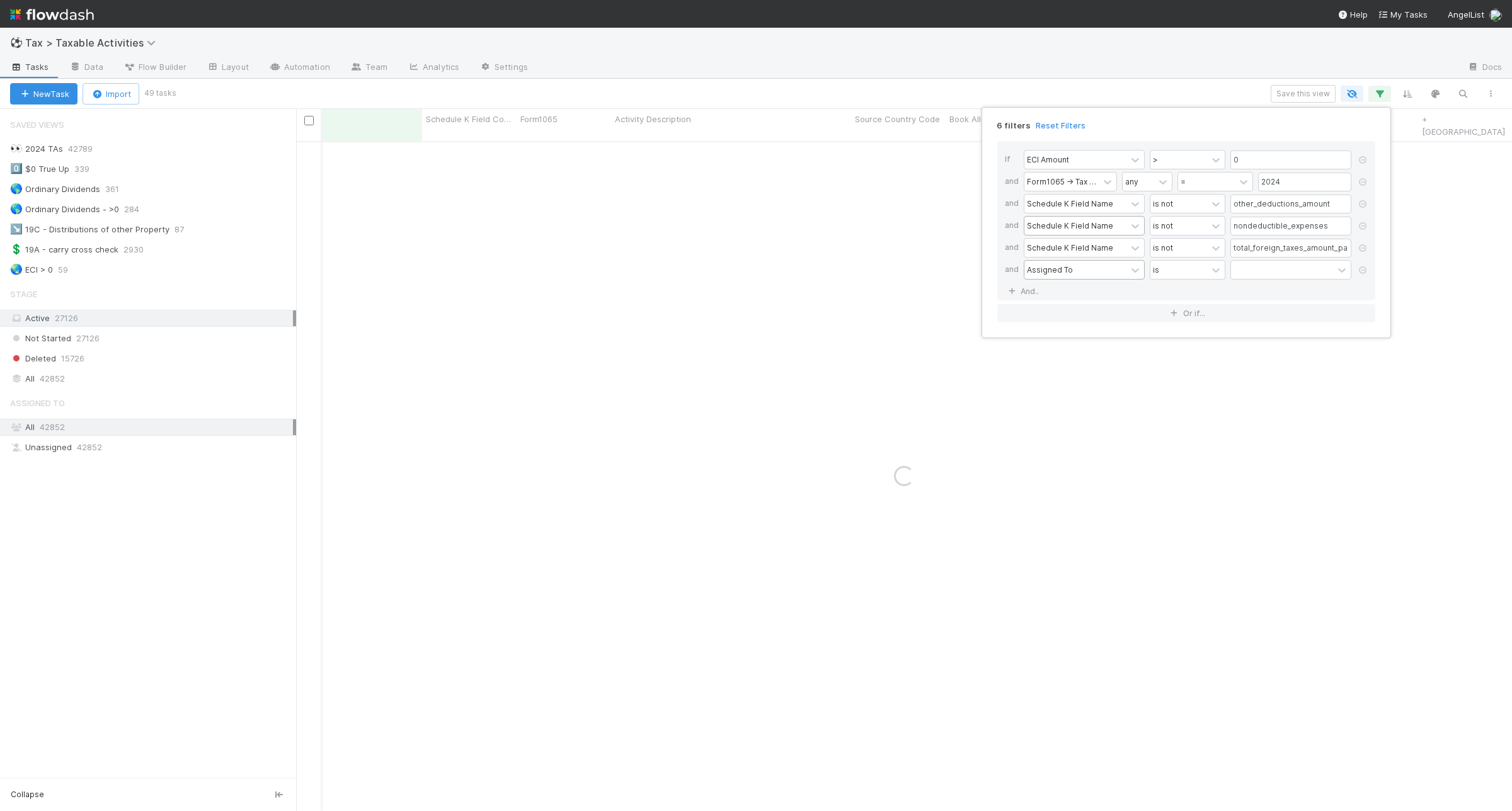
click at [1063, 271] on div "Assigned To" at bounding box center [1050, 269] width 46 height 11
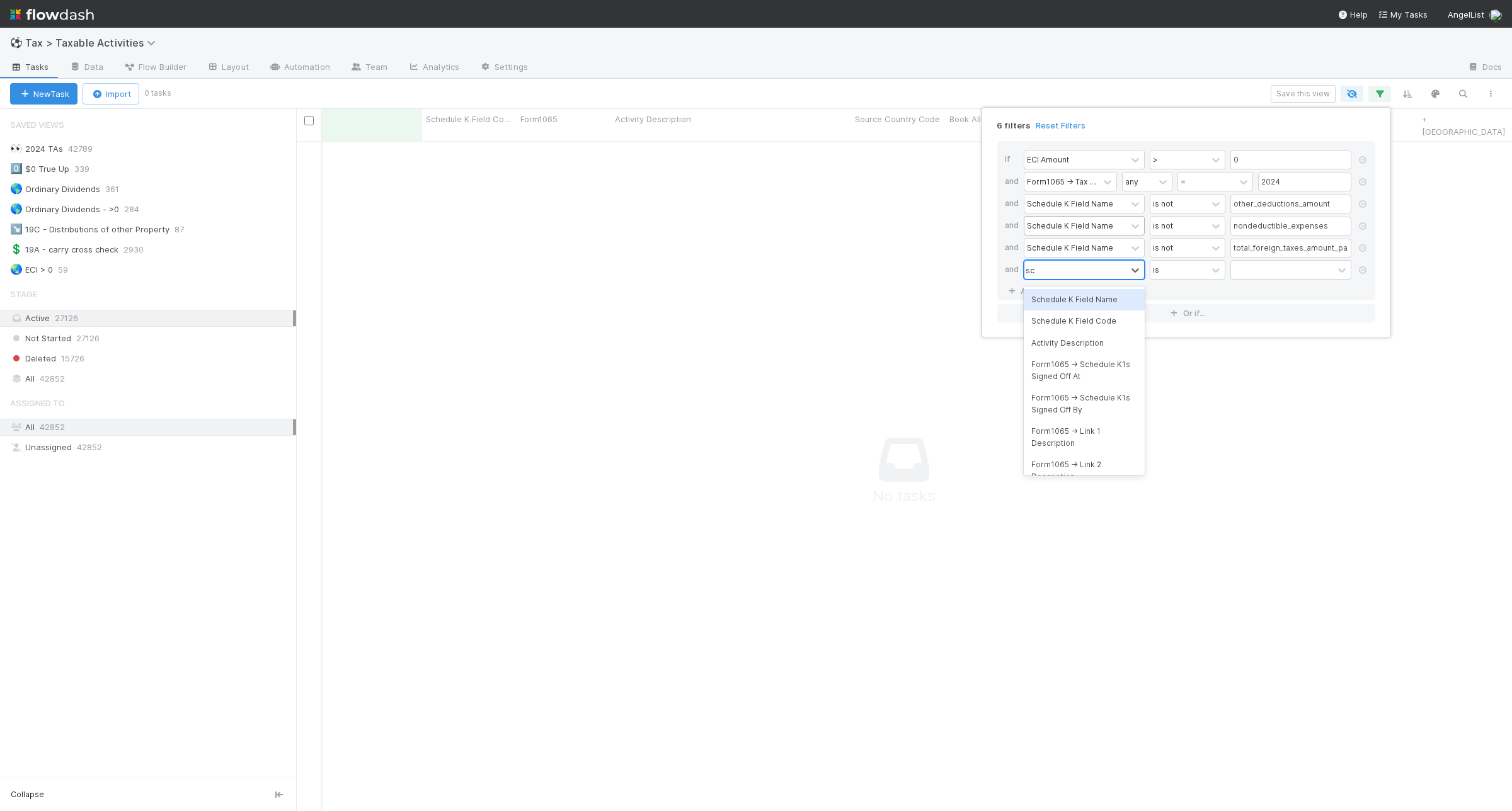
scroll to position [655, 1192]
type input "sche"
click at [1201, 273] on div "contains" at bounding box center [1178, 270] width 56 height 18
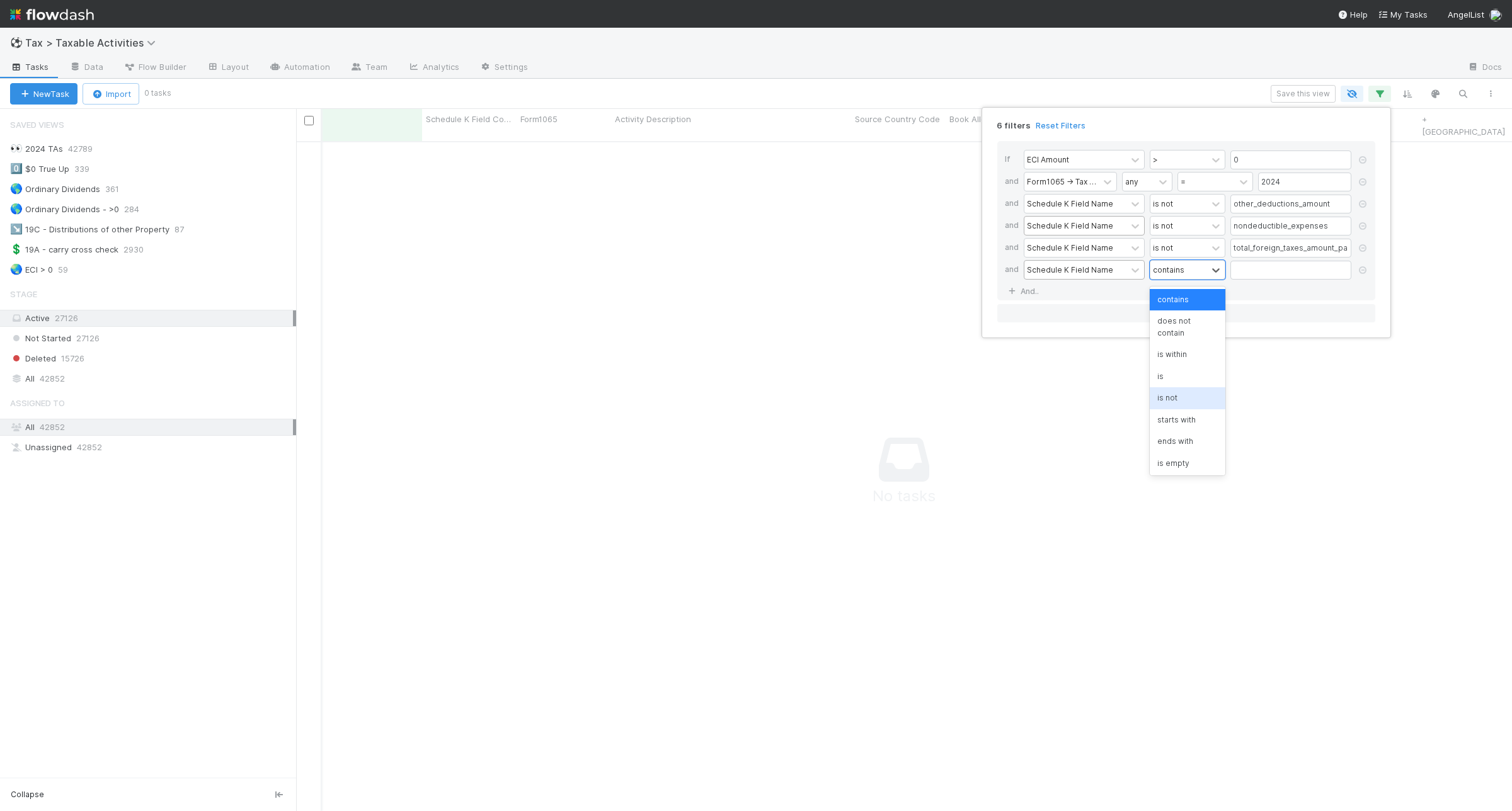
click at [1202, 395] on div "is not" at bounding box center [1187, 398] width 76 height 21
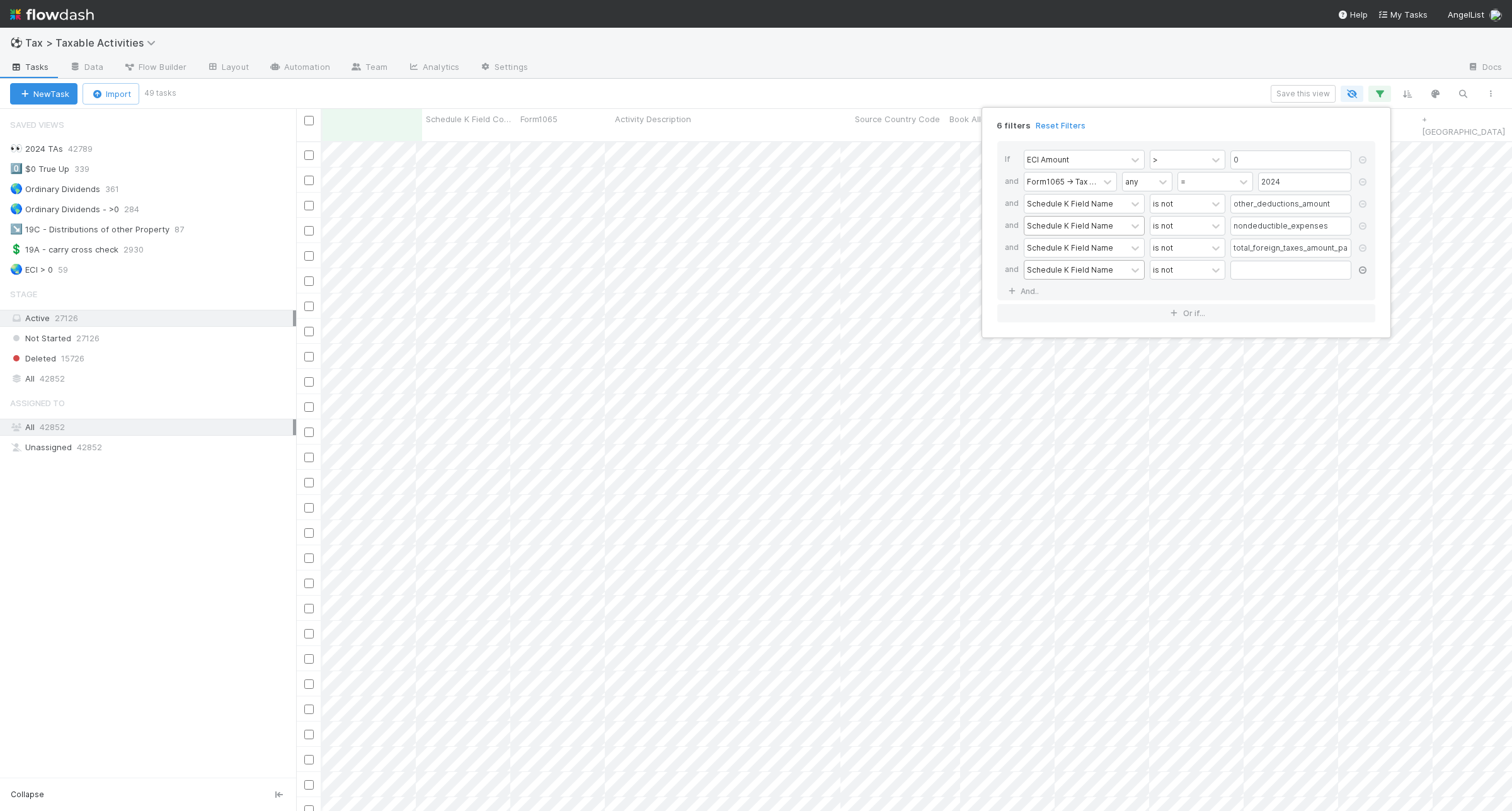
scroll to position [667, 1204]
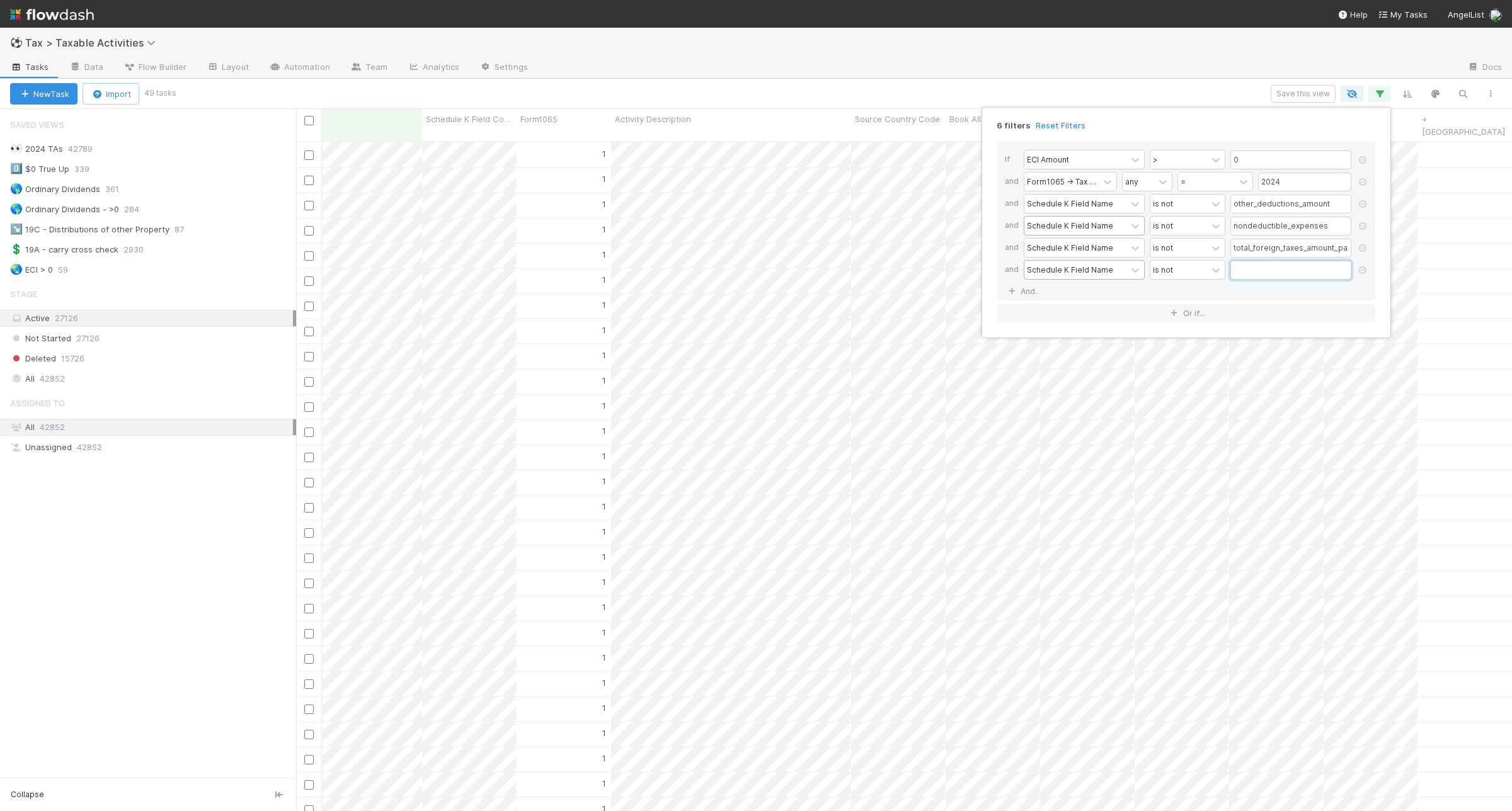
click at [1290, 274] on input "text" at bounding box center [1290, 270] width 121 height 19
paste input "section_179_deduction"
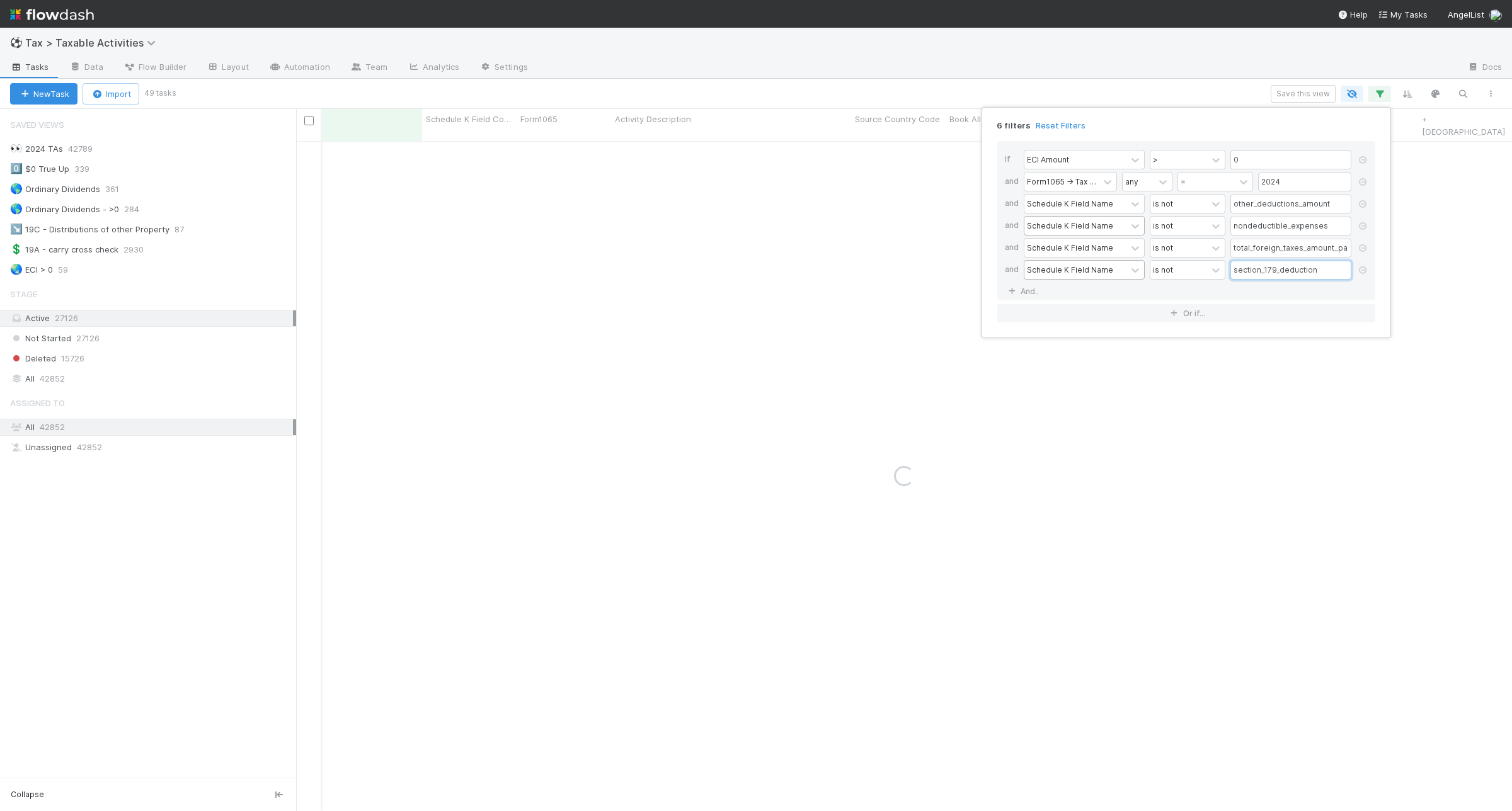
type input "section_179_deduction"
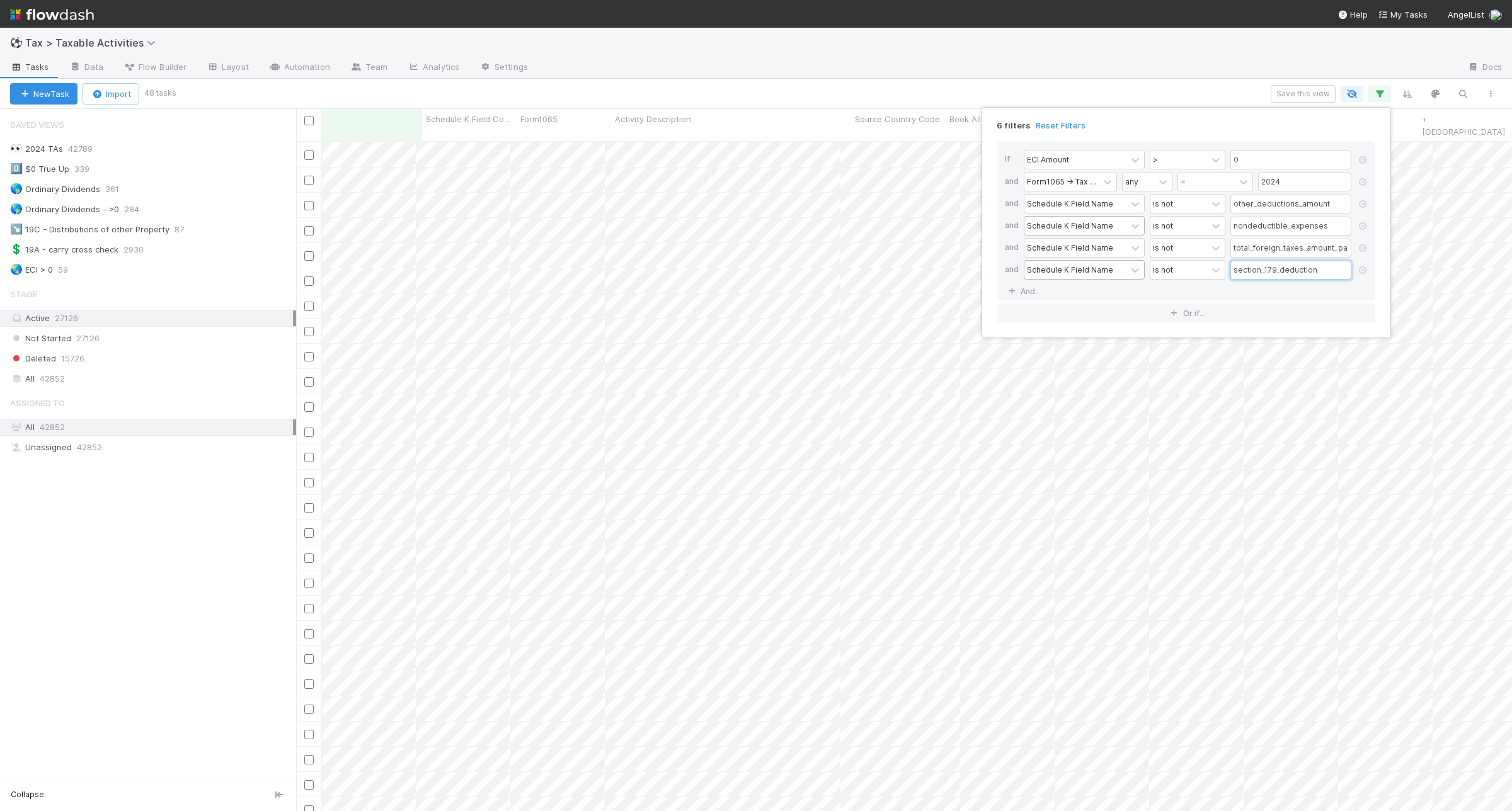
scroll to position [0, 1362]
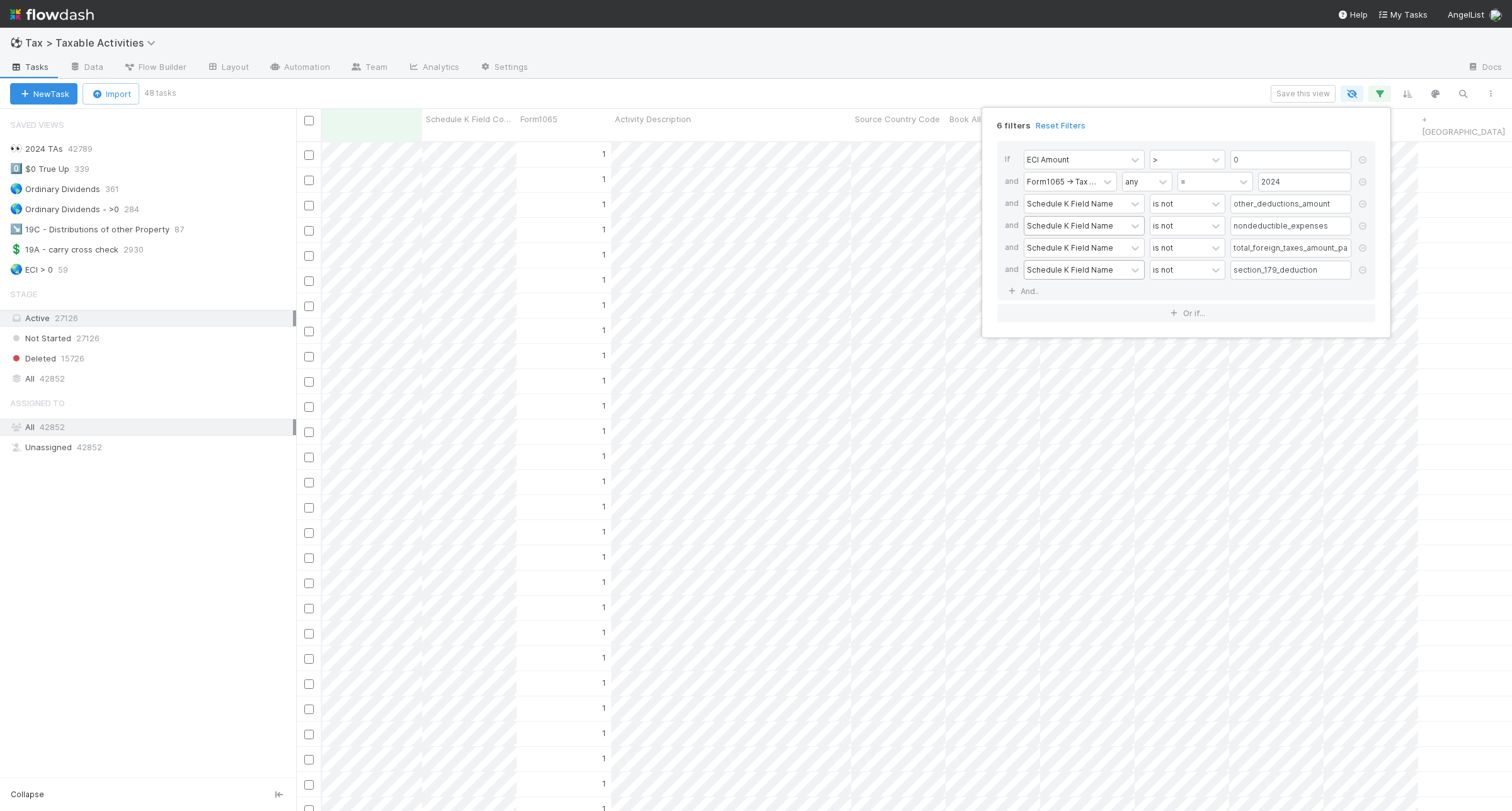
click at [1192, 90] on div "6 filters Reset Filters If ECI Amount > 0 and Form1065 -> Tax Year any = 2024 a…" at bounding box center [756, 405] width 1512 height 811
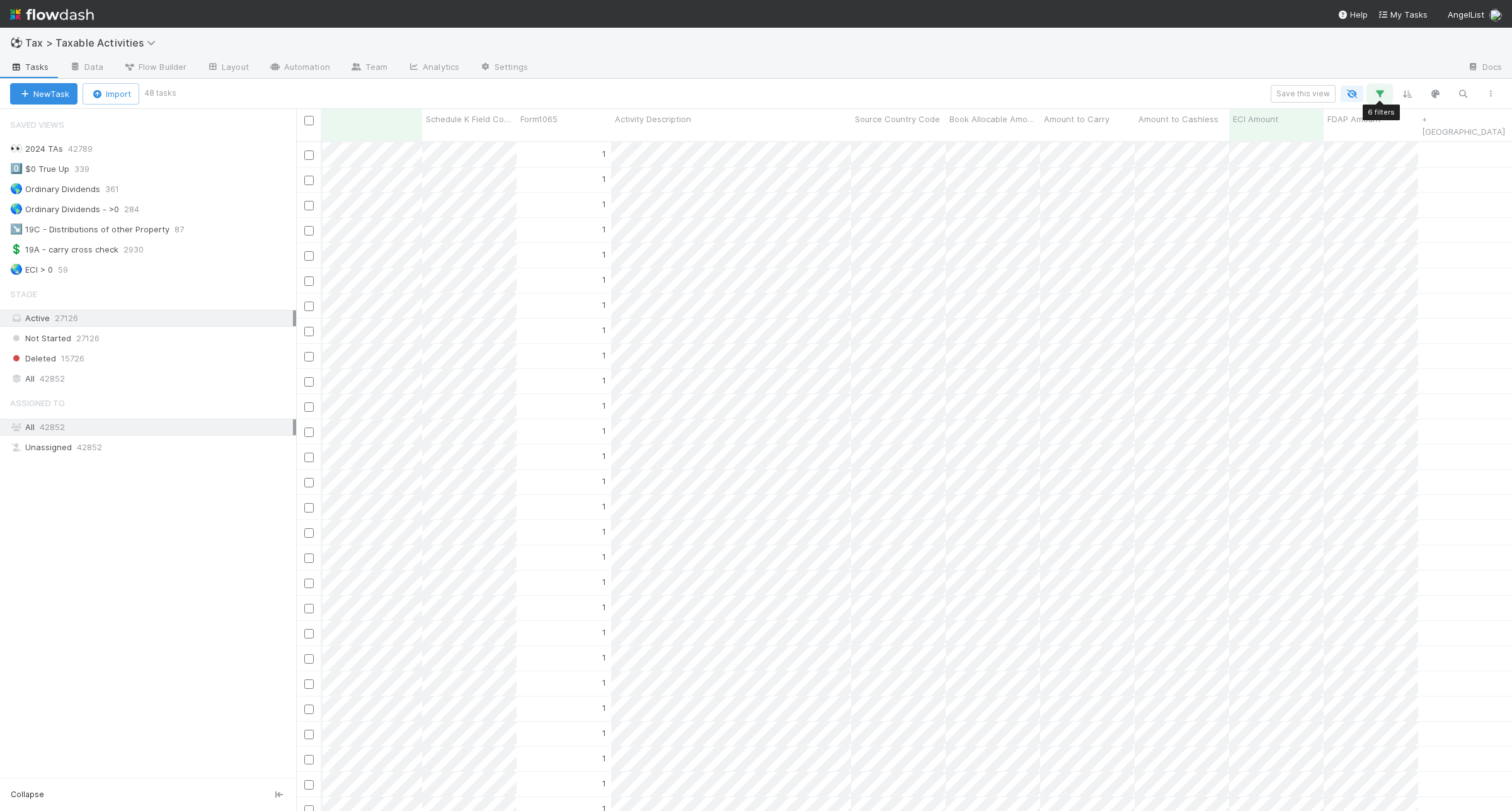
click at [1377, 89] on icon "button" at bounding box center [1380, 93] width 13 height 11
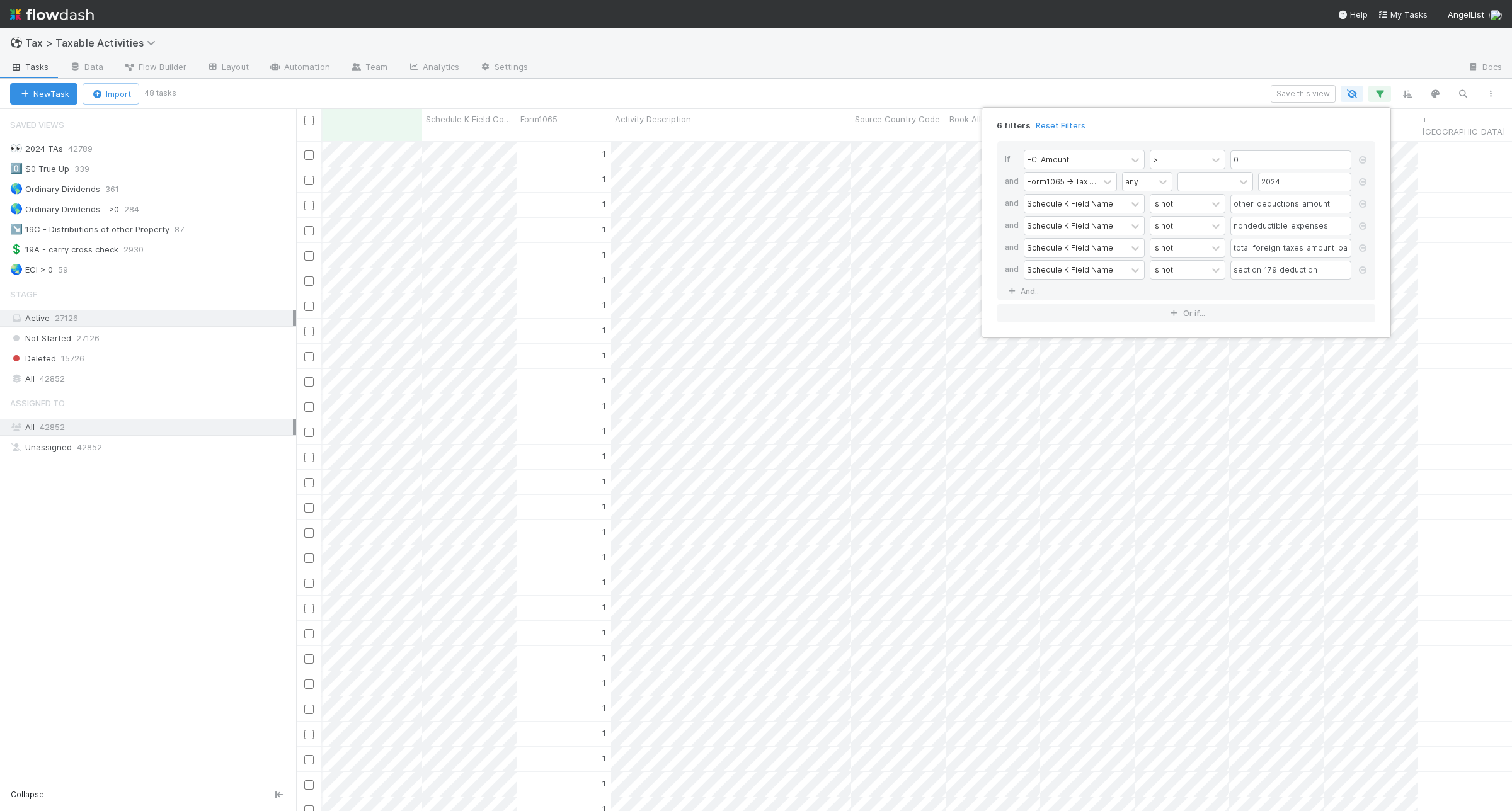
click at [1189, 99] on div "6 filters Reset Filters If ECI Amount > 0 and Form1065 -> Tax Year any = 2024 a…" at bounding box center [756, 405] width 1512 height 811
click at [1483, 91] on button "button" at bounding box center [1490, 94] width 23 height 17
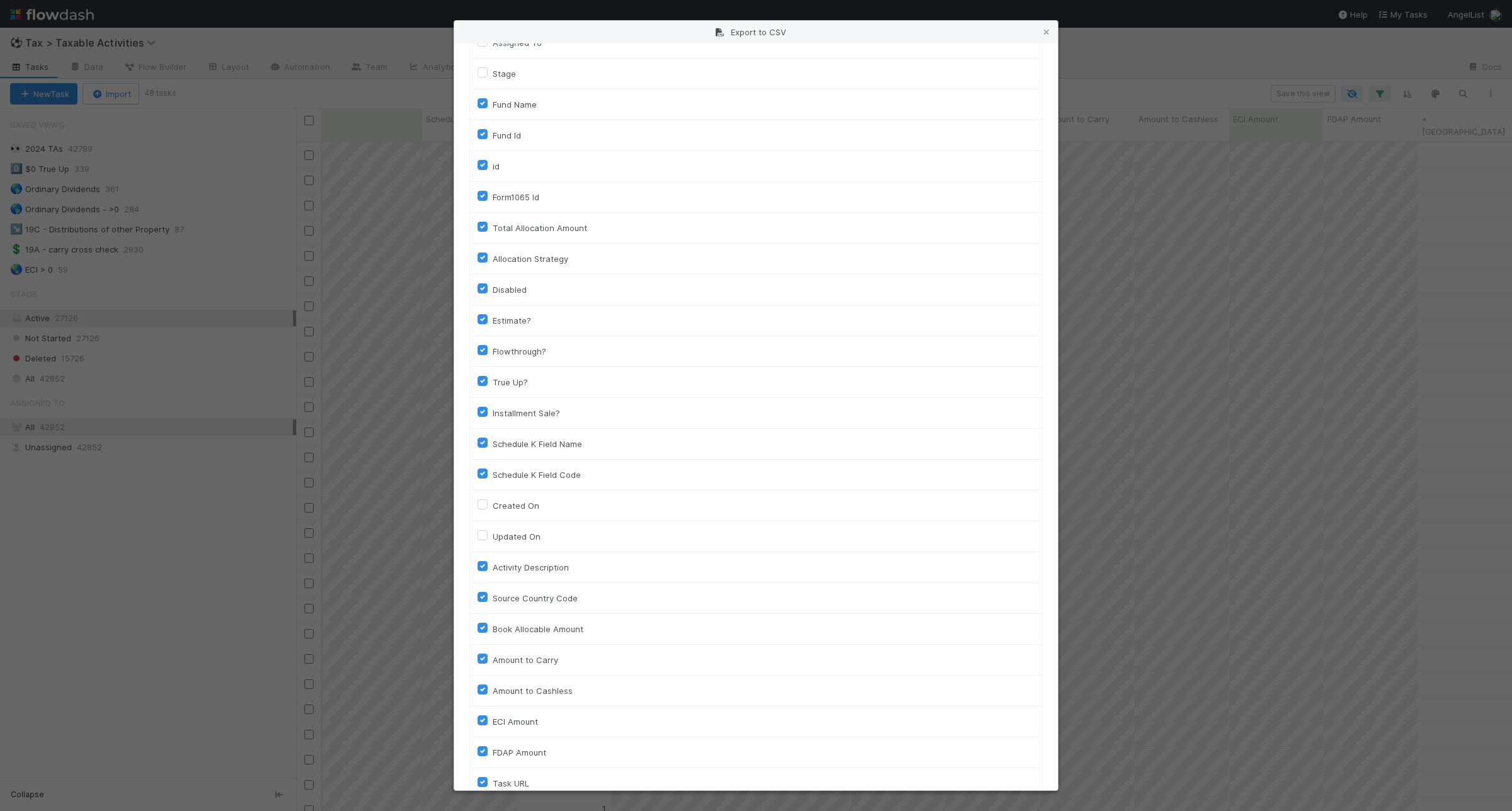
scroll to position [142, 0]
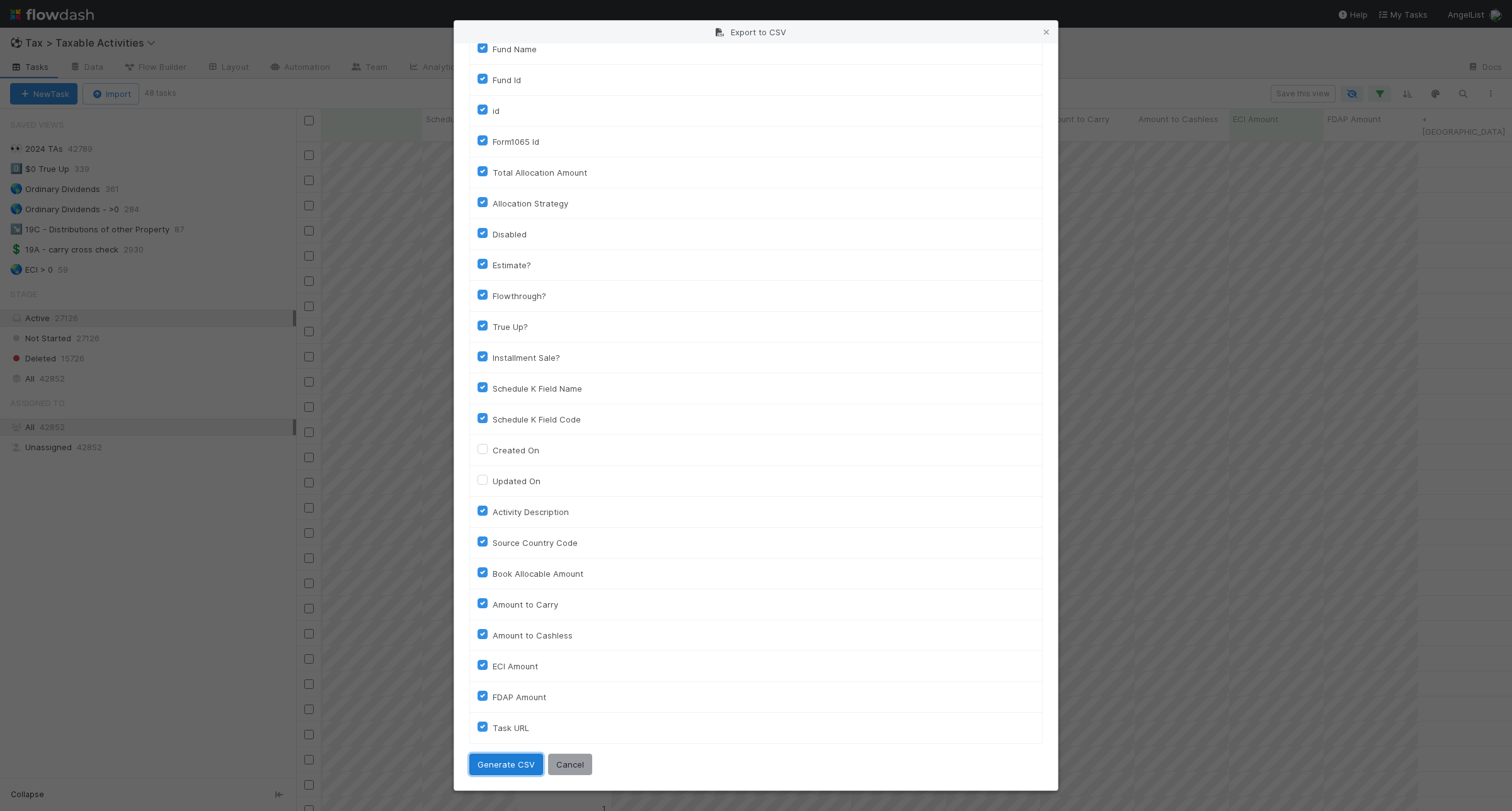
click at [503, 770] on button "Generate CSV" at bounding box center [506, 764] width 74 height 21
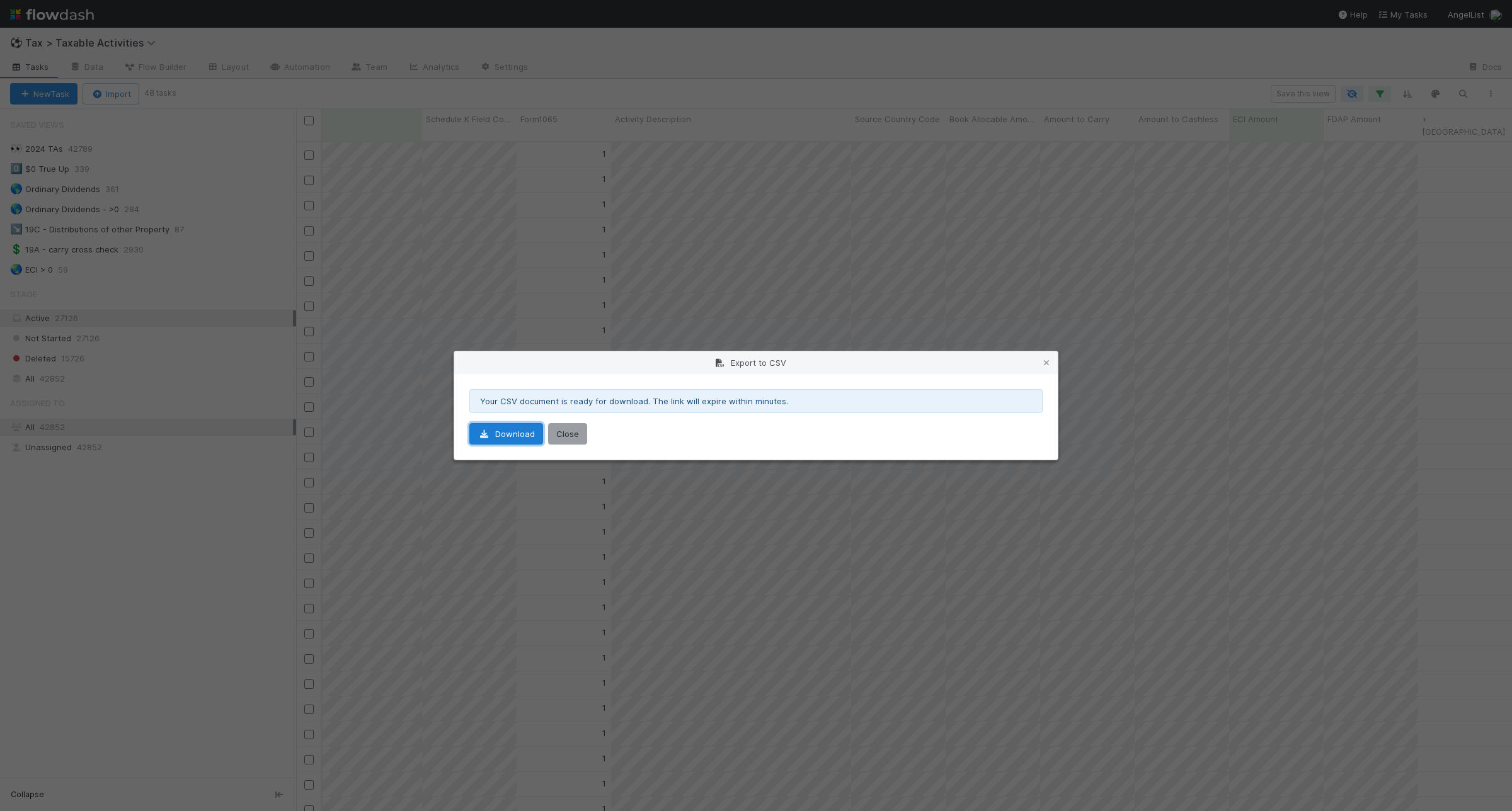
click at [501, 426] on link "Download" at bounding box center [506, 434] width 74 height 21
click at [511, 441] on link "Download" at bounding box center [506, 434] width 74 height 21
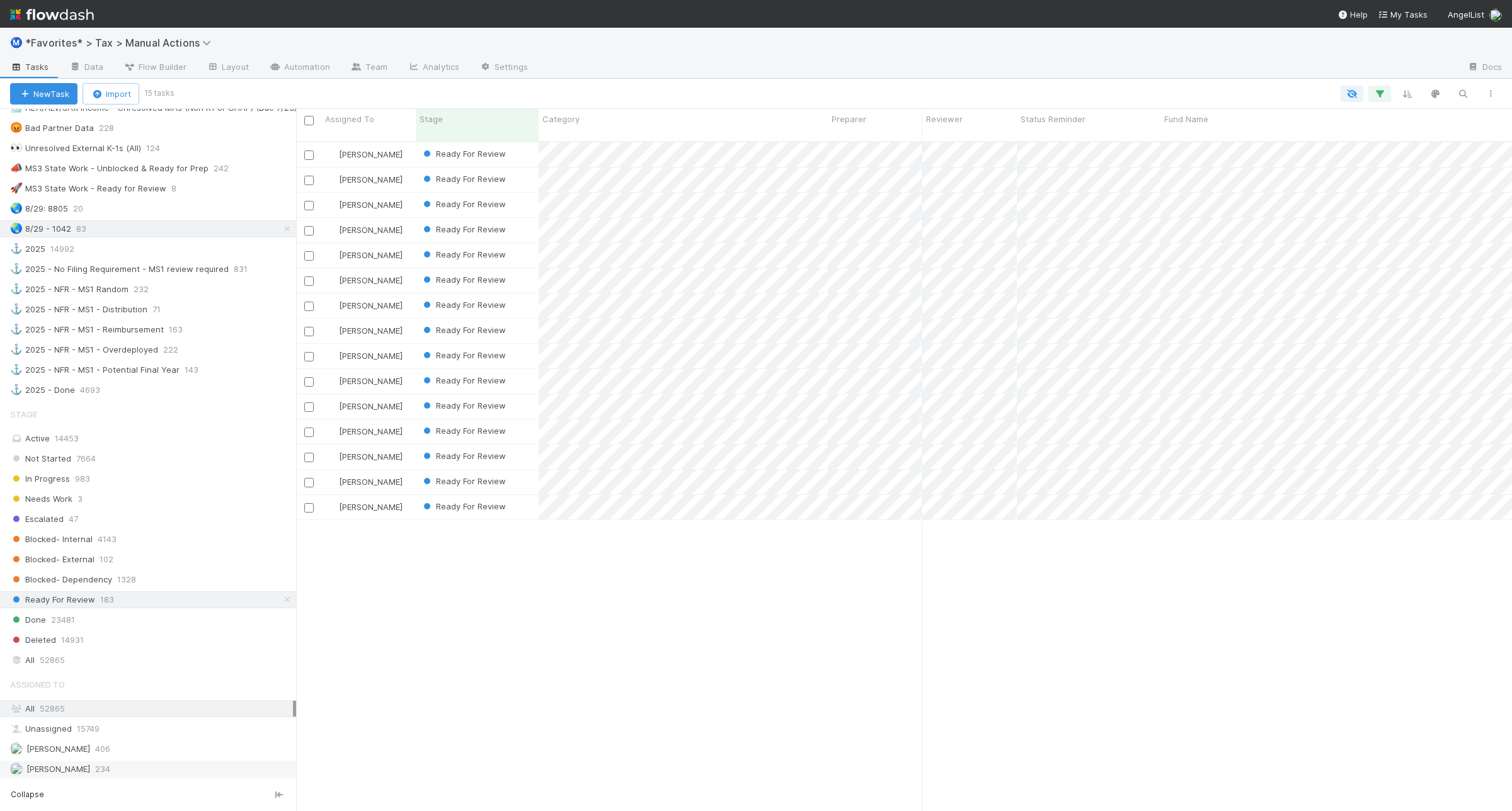
scroll to position [866, 0]
click at [159, 218] on div "🌏 8/29: 8805 20" at bounding box center [153, 210] width 286 height 16
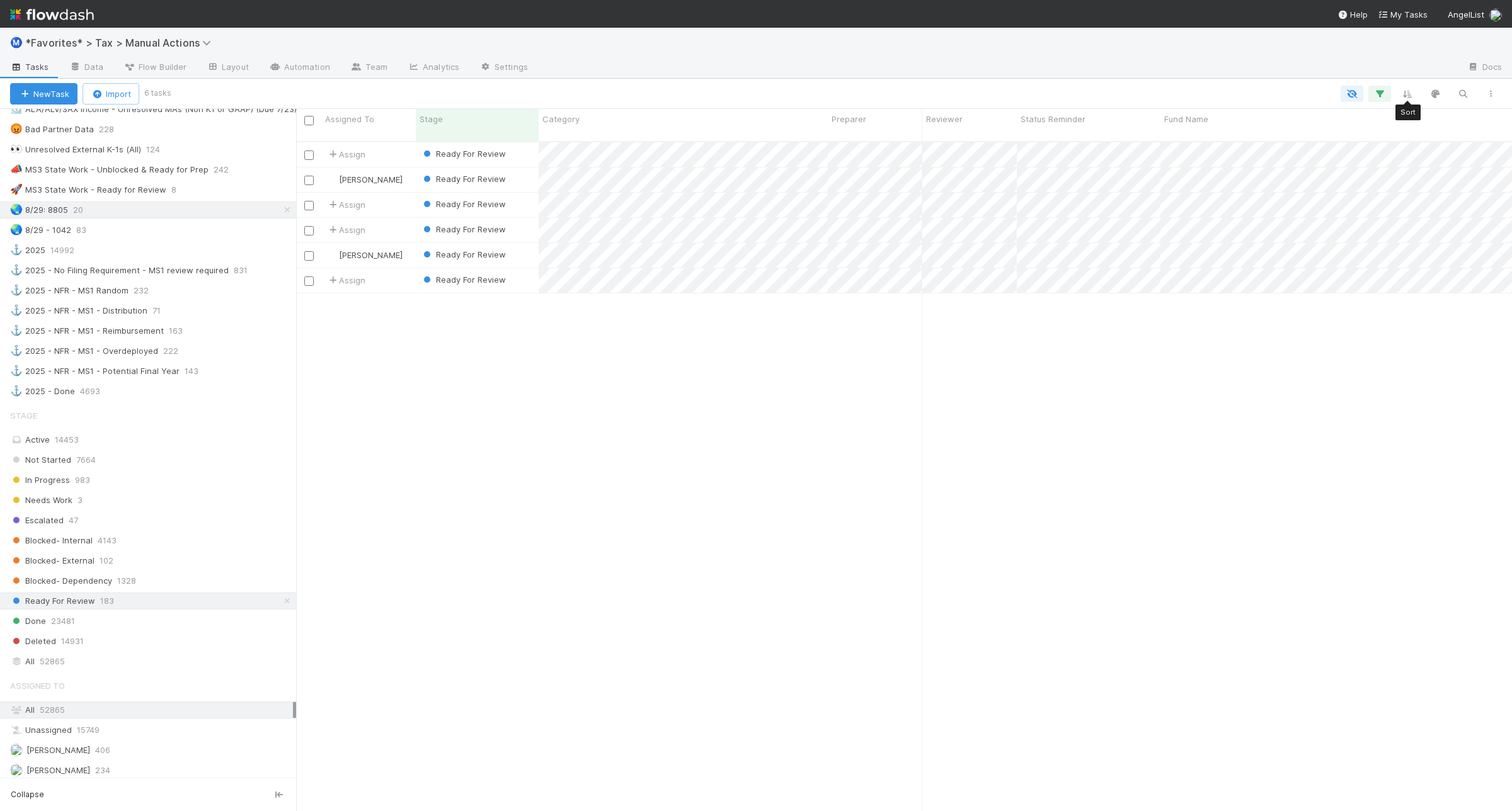
scroll to position [667, 1204]
click at [1380, 95] on icon "button" at bounding box center [1380, 93] width 13 height 11
click at [1365, 249] on icon at bounding box center [1362, 248] width 13 height 8
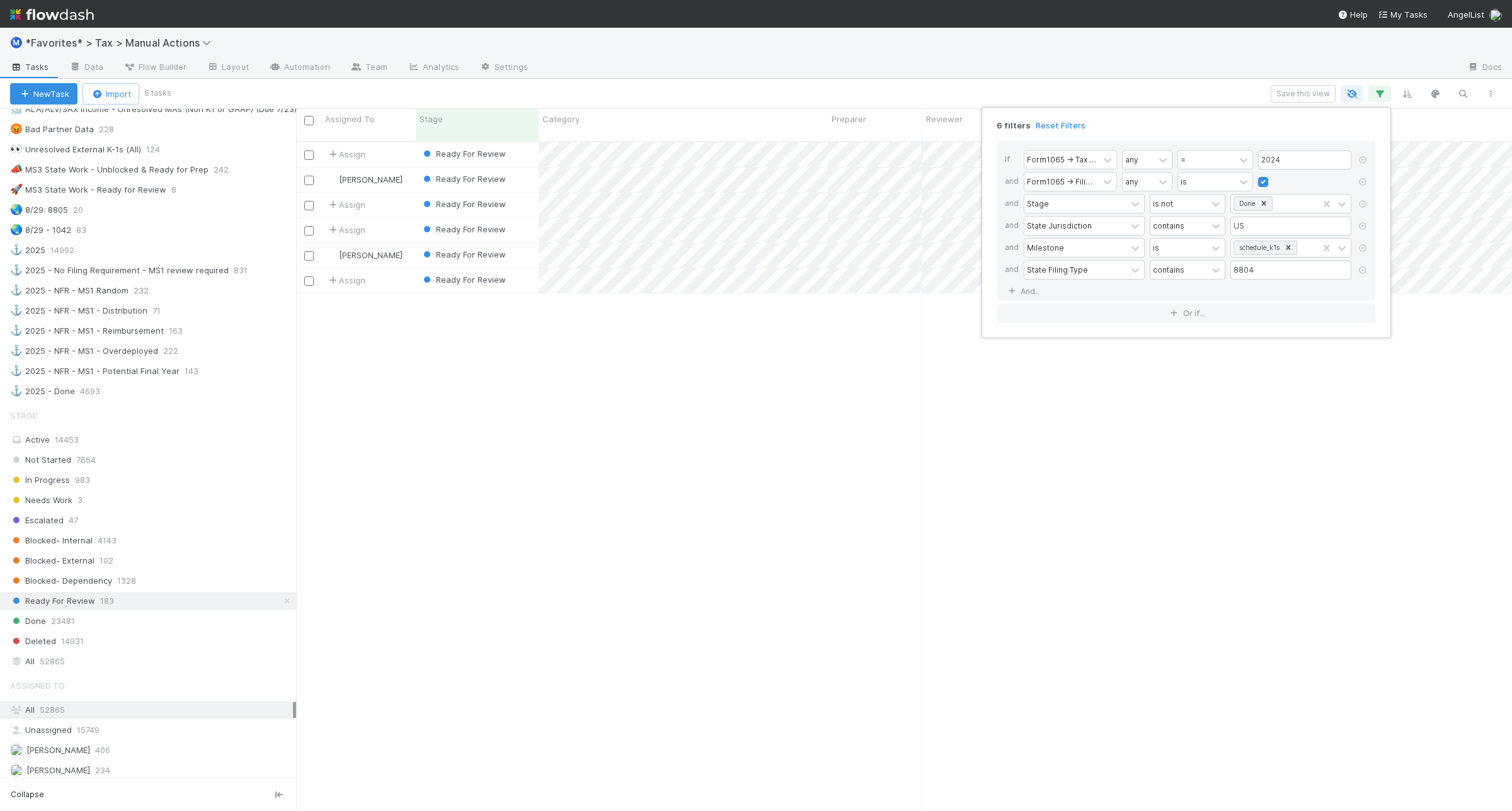
scroll to position [667, 1204]
click at [1362, 204] on icon at bounding box center [1362, 204] width 13 height 8
click at [85, 680] on div "5 filters Reset Filters If Form1065 -> Tax Year any = 2024 and Form1065 -> Fili…" at bounding box center [756, 405] width 1512 height 811
click at [63, 672] on div "5 filters Reset Filters If Form1065 -> Tax Year any = 2024 and Form1065 -> Fili…" at bounding box center [756, 405] width 1512 height 811
click at [64, 670] on span "52865" at bounding box center [53, 661] width 26 height 16
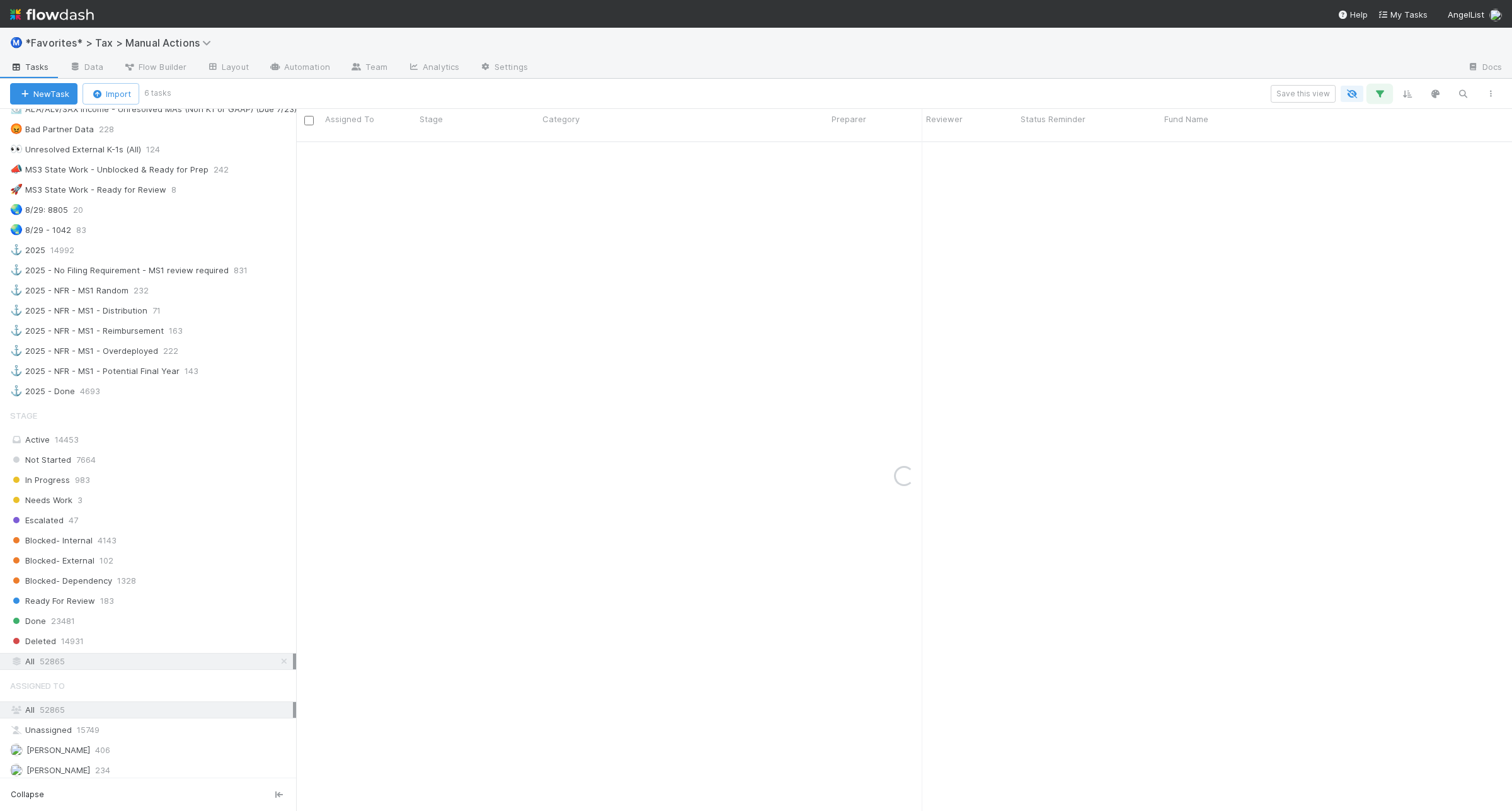
click at [1383, 92] on icon "button" at bounding box center [1380, 93] width 13 height 11
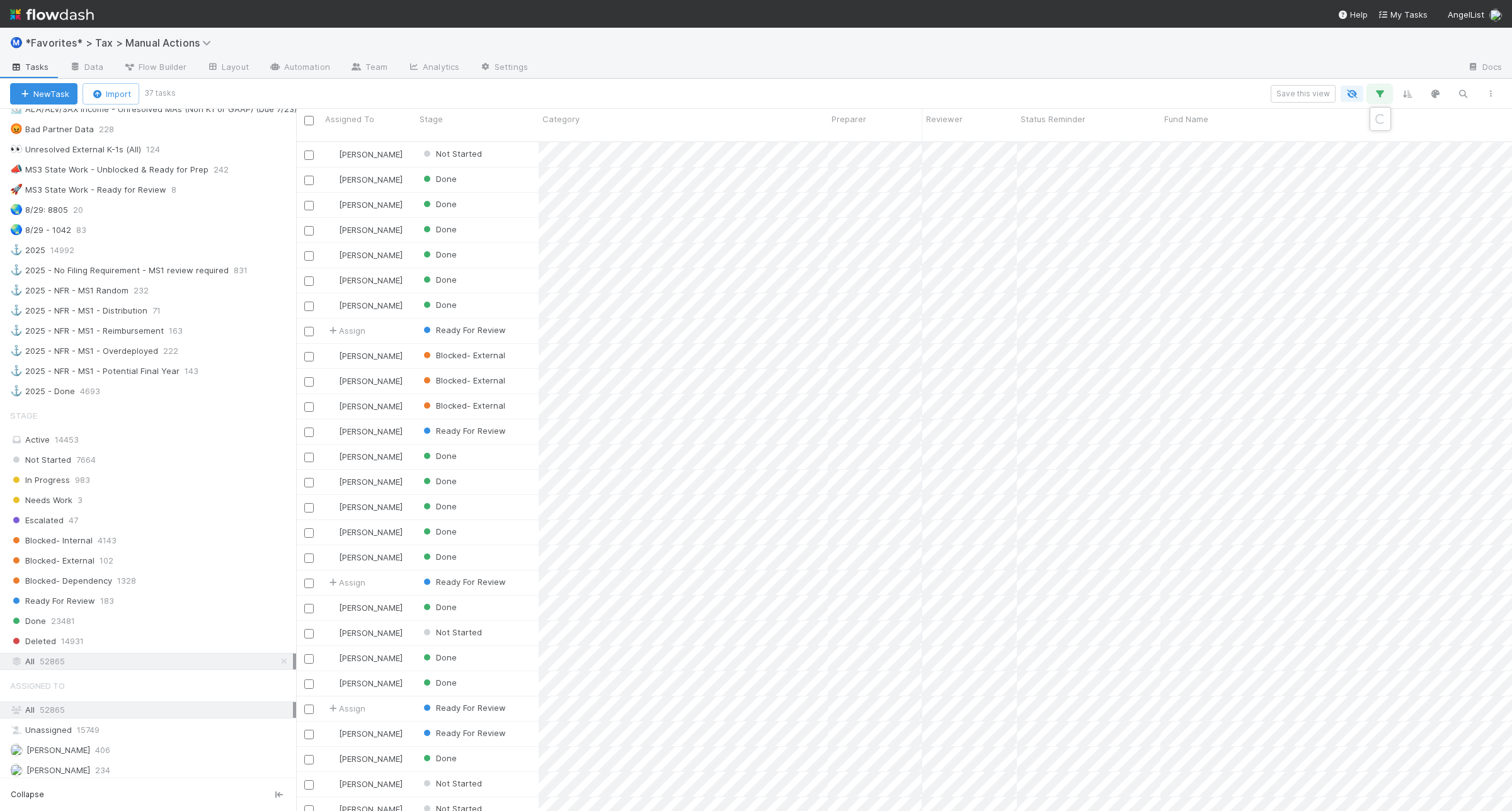
scroll to position [667, 1204]
click at [1179, 83] on div "5 filters Reset Filters If Form1065 -> Tax Year any = 2024 and Form1065 -> Fili…" at bounding box center [756, 405] width 1512 height 811
click at [1498, 95] on button "button" at bounding box center [1490, 94] width 23 height 17
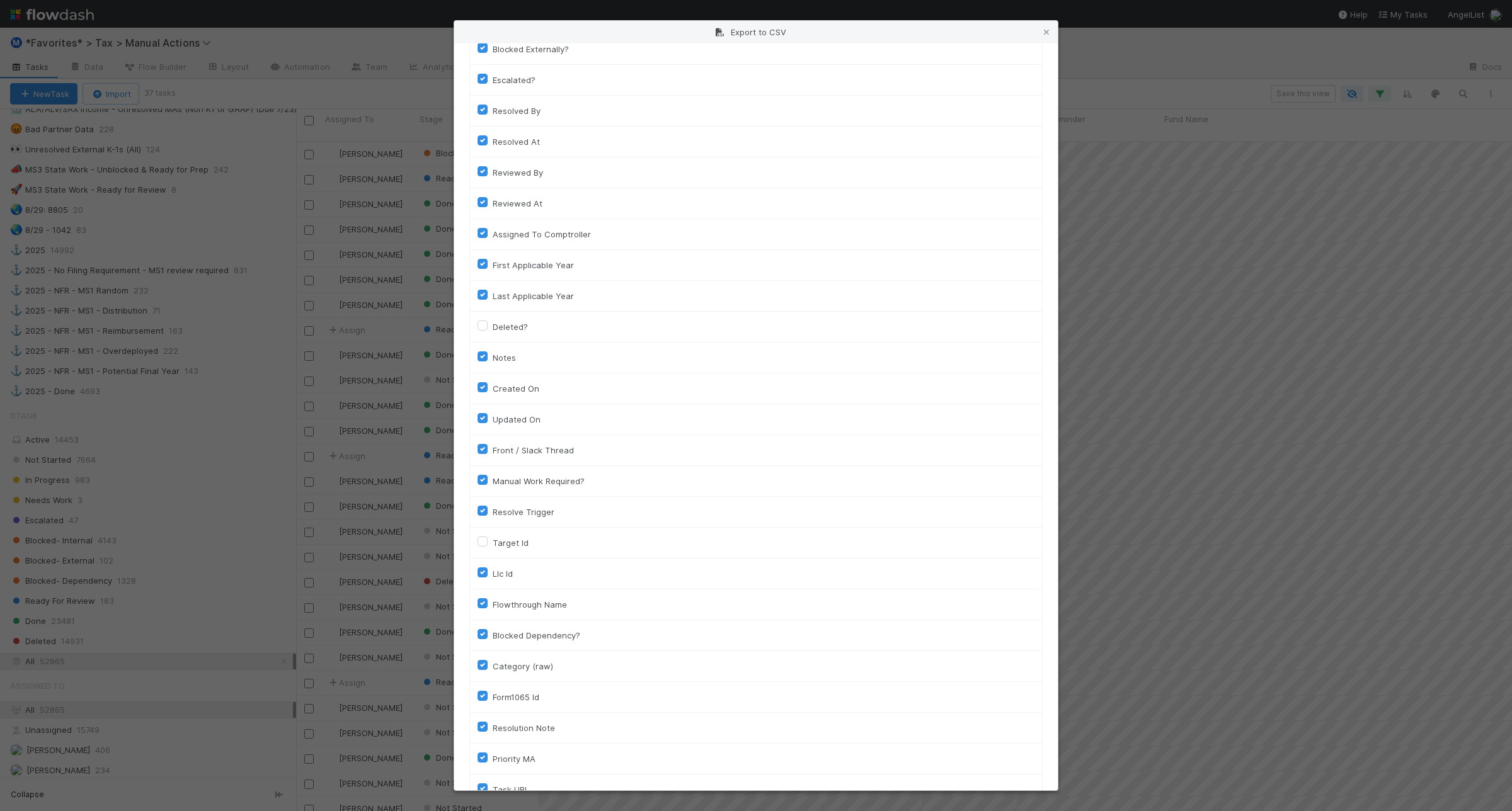
scroll to position [669, 0]
click at [505, 767] on button "Generate CSV" at bounding box center [506, 764] width 74 height 21
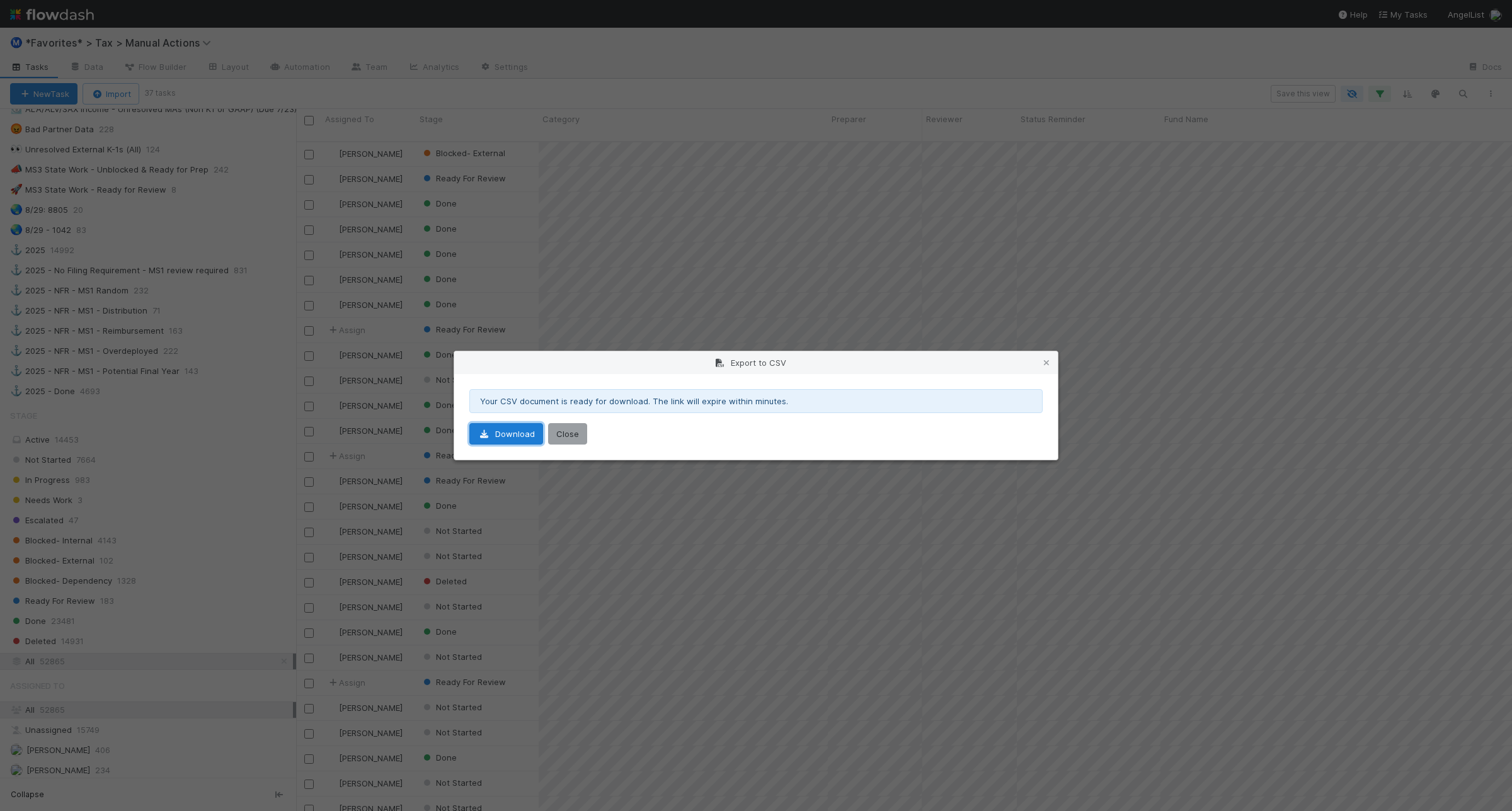
click at [520, 433] on link "Download" at bounding box center [506, 434] width 74 height 21
